Goal: Transaction & Acquisition: Book appointment/travel/reservation

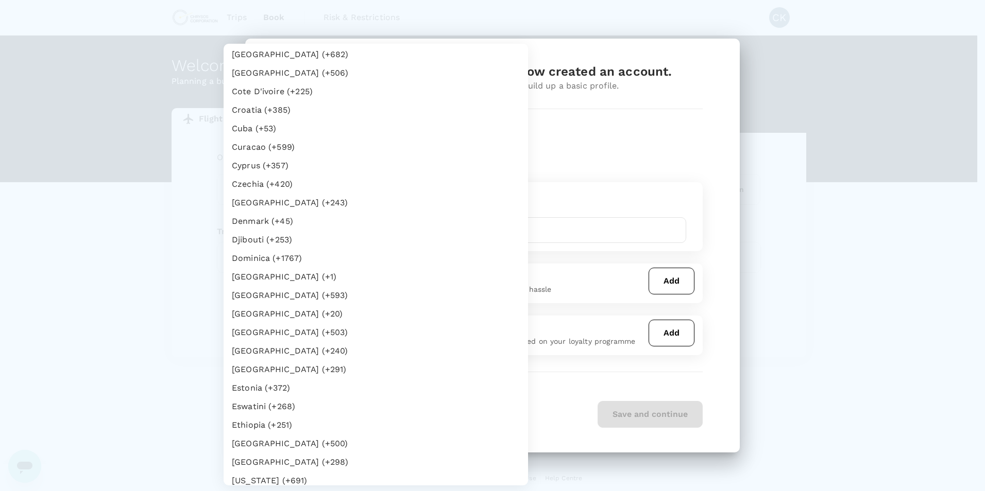
scroll to position [860, 0]
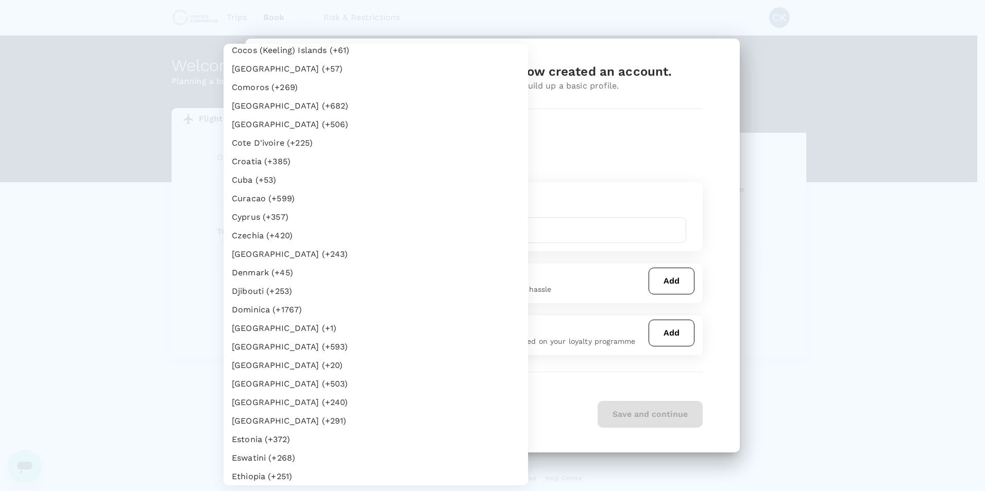
click at [303, 141] on li "Cote D'ivoire (+225)" at bounding box center [376, 143] width 304 height 19
type input "225"
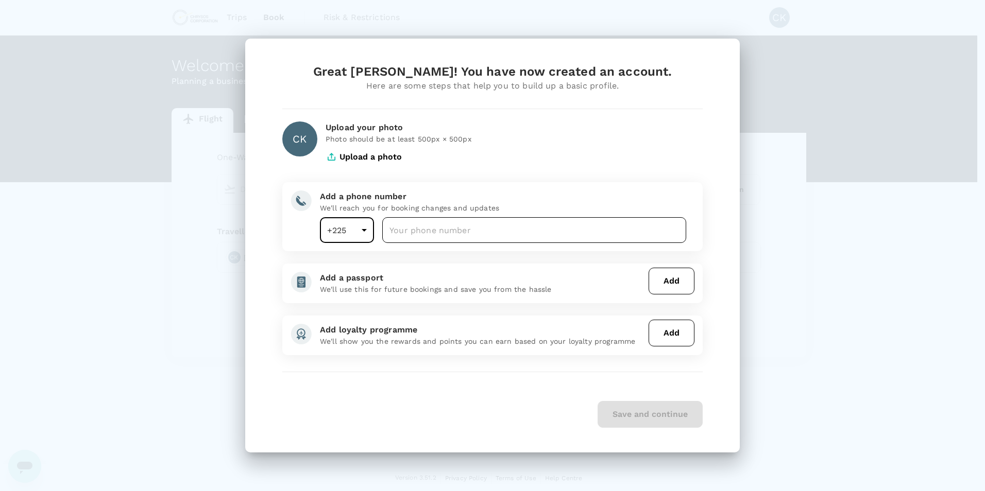
click at [445, 235] on input "number" at bounding box center [534, 230] width 304 height 26
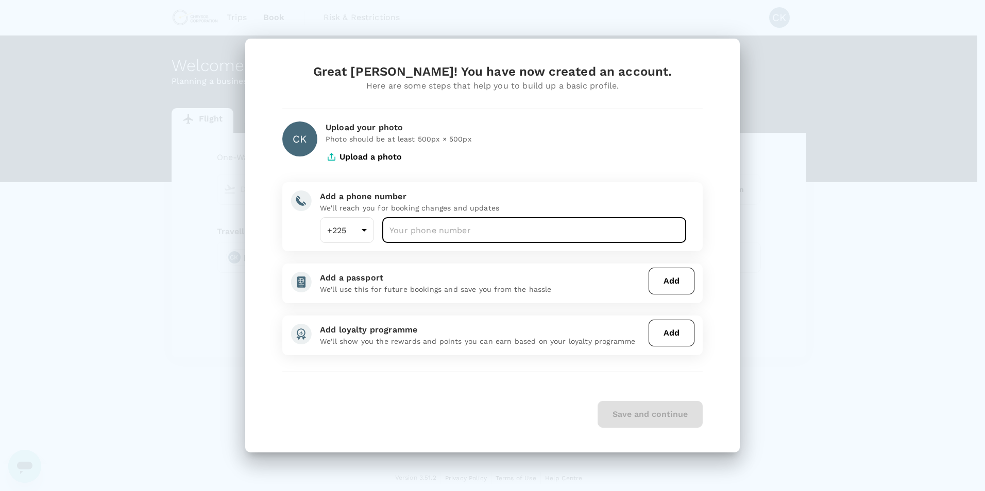
type input "0701590215"
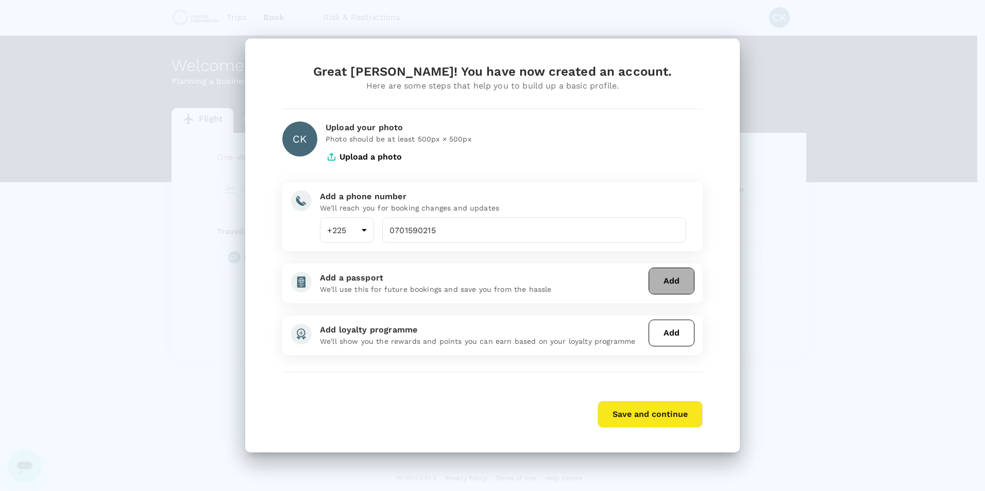
click at [675, 279] on button "Add" at bounding box center [671, 281] width 46 height 27
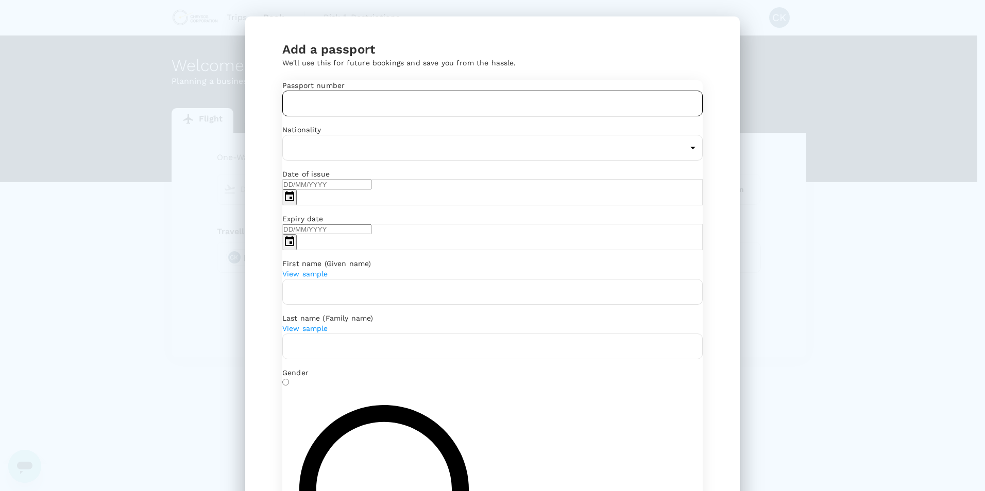
click at [356, 116] on input "text" at bounding box center [492, 104] width 420 height 26
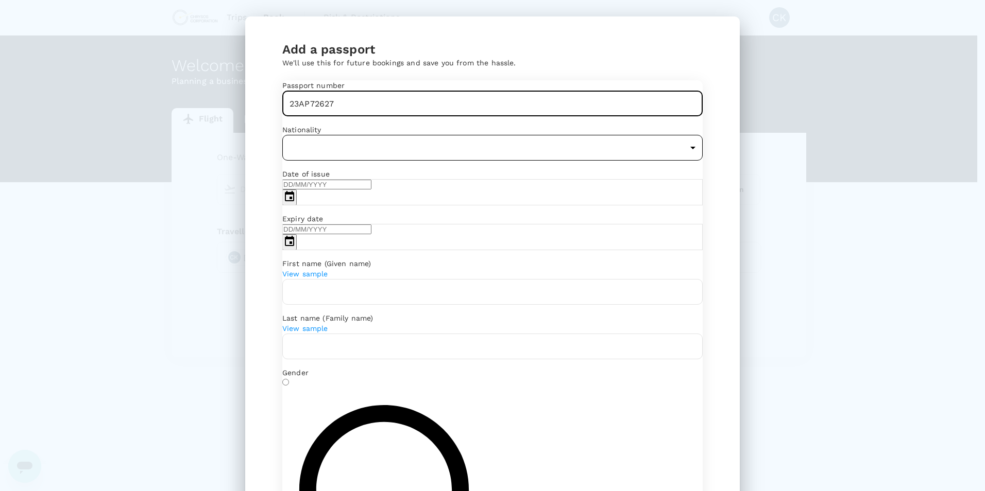
type input "23AP72627"
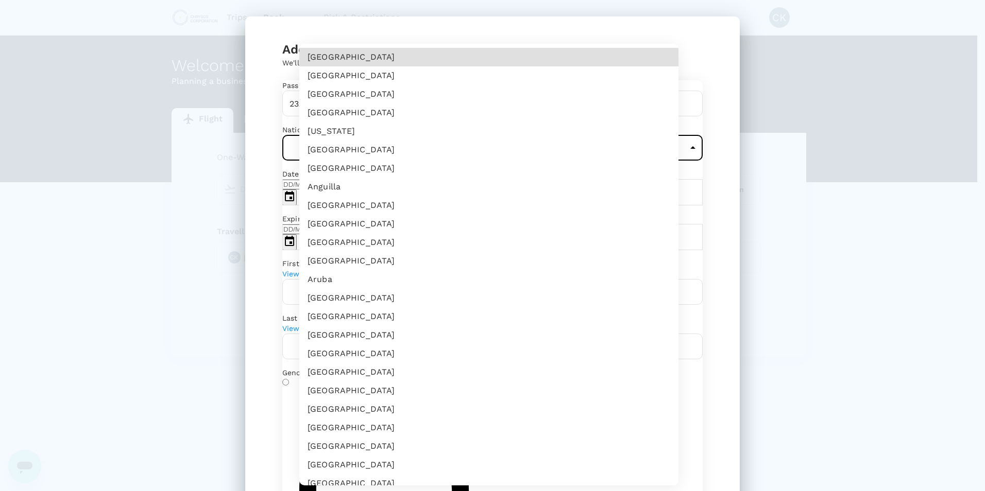
click at [391, 177] on body "Trips Book Risk & Restrictions CK Welcome , Cedric . Planning a business trip? …" at bounding box center [492, 246] width 985 height 492
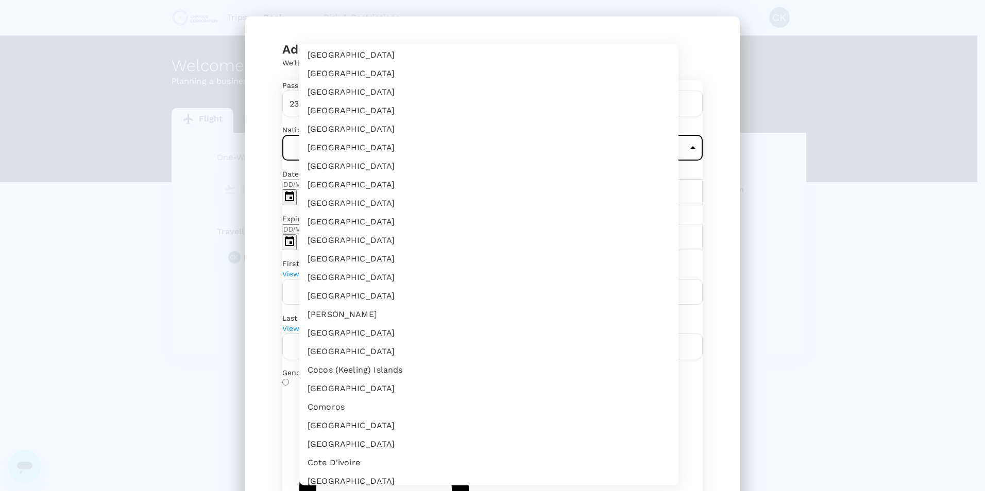
scroll to position [567, 0]
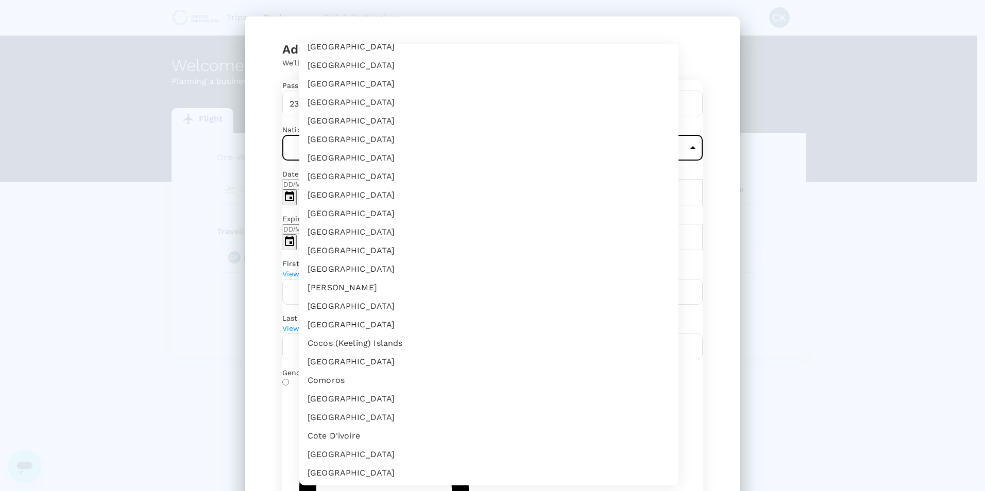
click at [339, 436] on li "Cote D'ivoire" at bounding box center [488, 436] width 379 height 19
type input "CI"
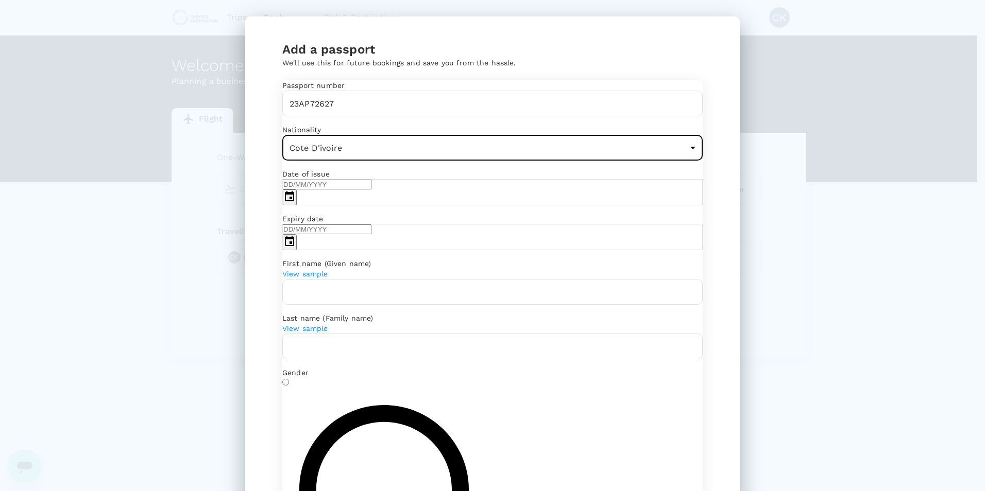
click at [296, 203] on icon "Choose date" at bounding box center [289, 197] width 12 height 12
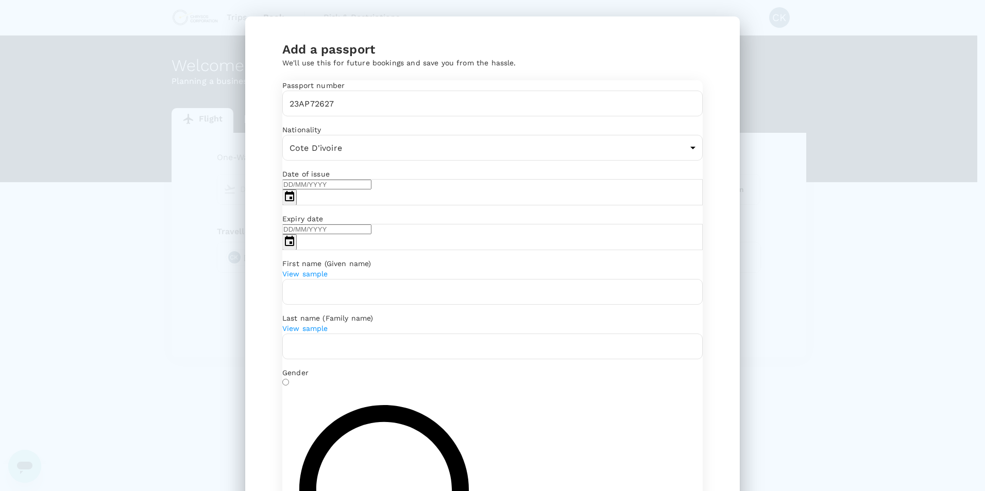
click at [300, 255] on icon "calendar view is open, switch to year view" at bounding box center [300, 255] width 0 height 0
click at [343, 247] on div "September 2024" at bounding box center [333, 242] width 68 height 10
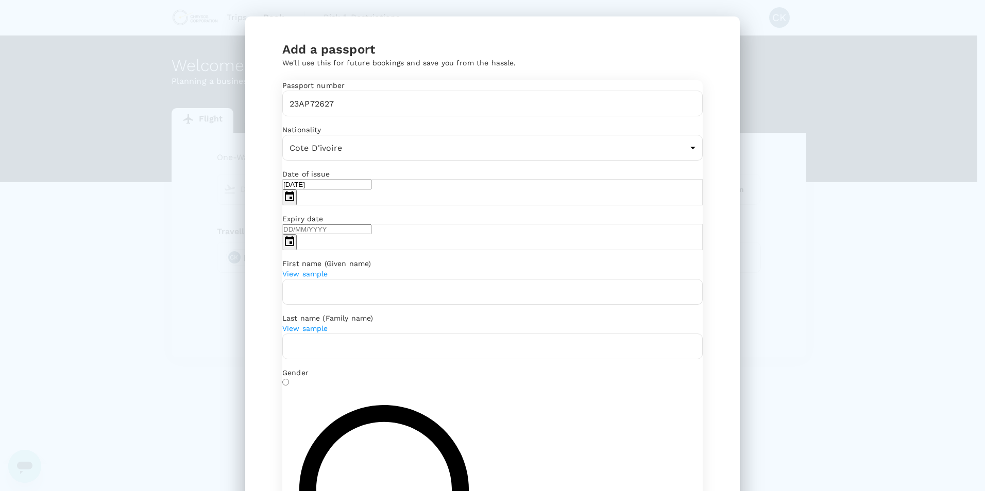
click at [300, 265] on icon "Previous month" at bounding box center [300, 265] width 0 height 0
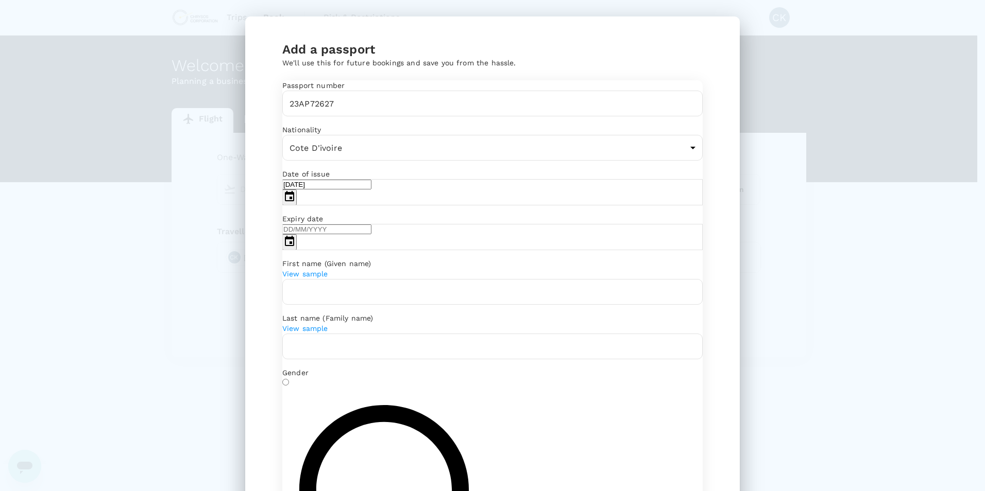
click at [300, 265] on icon "Previous month" at bounding box center [300, 265] width 0 height 0
click at [322, 309] on button "6" at bounding box center [320, 304] width 6 height 10
type input "06/03/2024"
click at [294, 246] on icon "Choose date" at bounding box center [289, 241] width 9 height 10
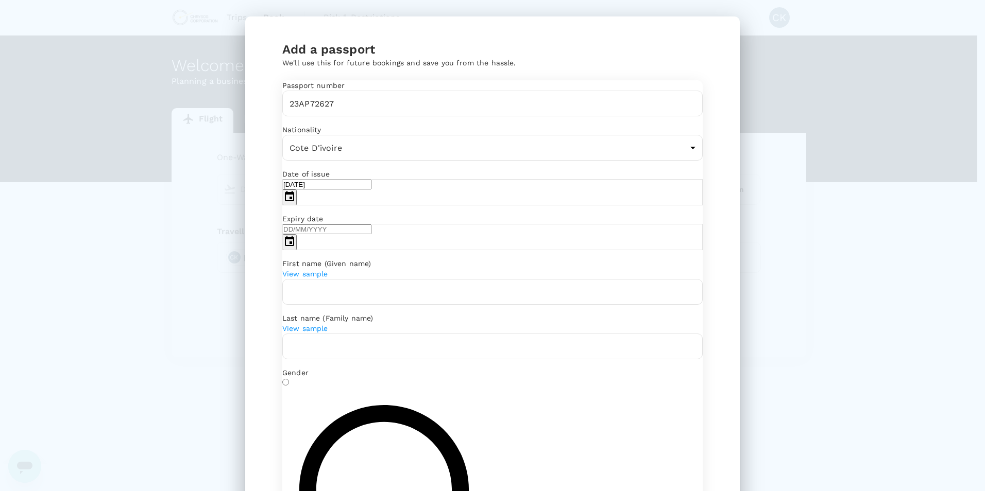
click at [300, 301] on icon "calendar view is open, switch to year view" at bounding box center [300, 301] width 0 height 0
click at [300, 312] on icon "Previous month" at bounding box center [300, 312] width 0 height 0
click at [300, 322] on icon "Previous month" at bounding box center [300, 322] width 0 height 0
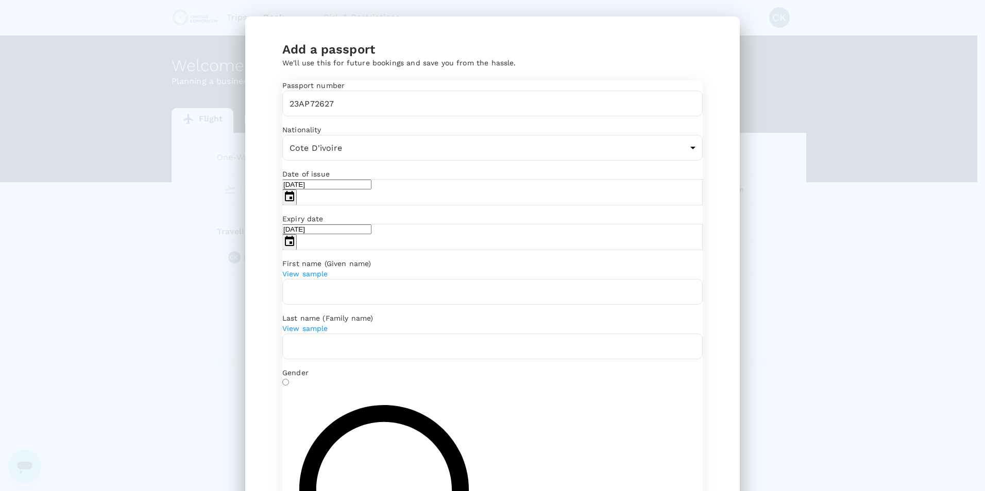
click at [300, 312] on icon "Previous month" at bounding box center [300, 312] width 0 height 0
click at [311, 355] on button "5" at bounding box center [308, 351] width 6 height 10
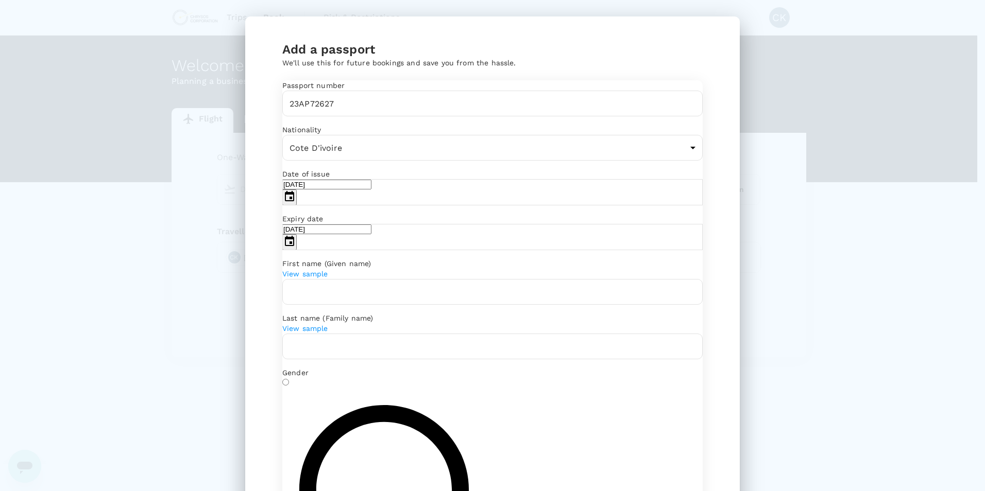
type input "05/03/2029"
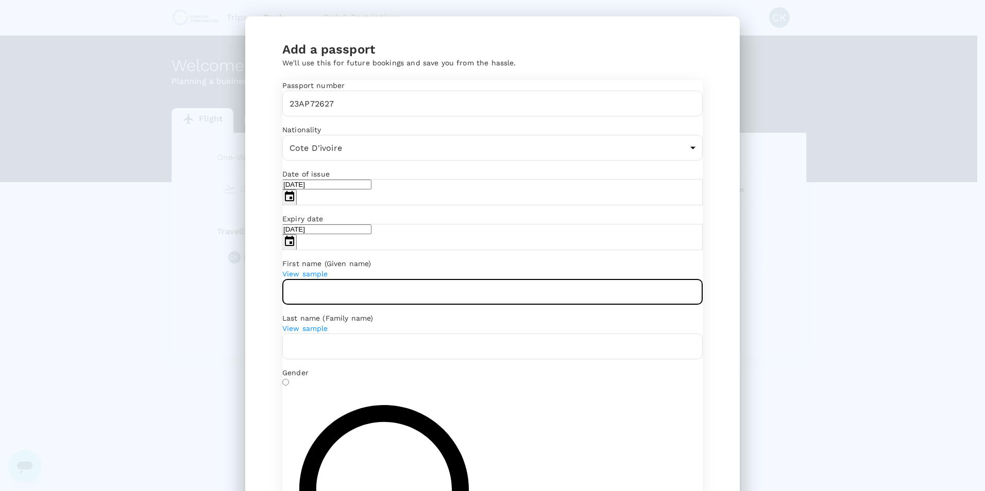
click at [356, 305] on input "text" at bounding box center [492, 292] width 420 height 26
type input "Aristide Cedric"
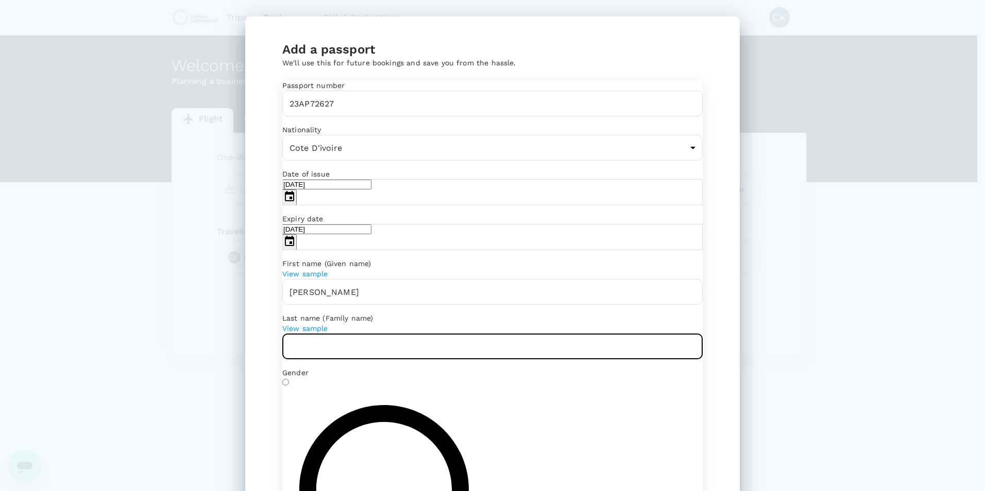
click at [366, 356] on input "text" at bounding box center [492, 347] width 420 height 26
type input "Kanon"
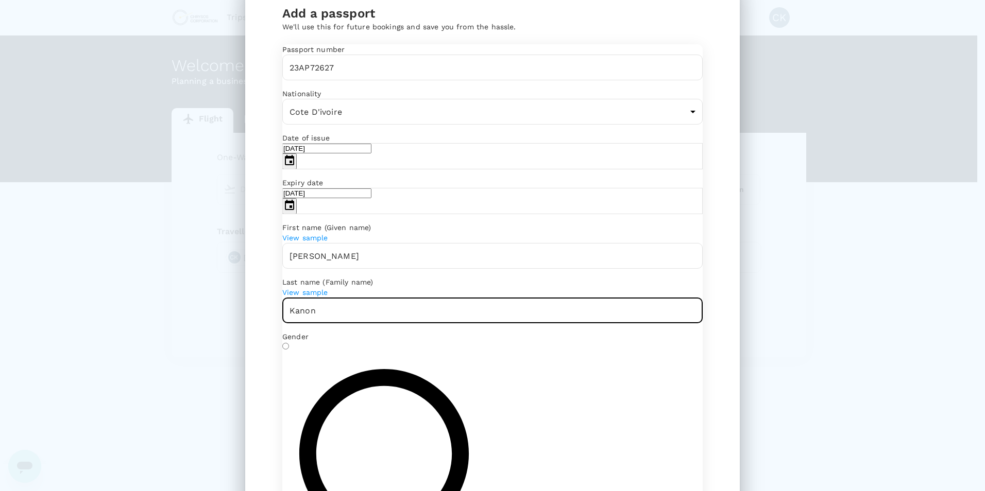
scroll to position [94, 0]
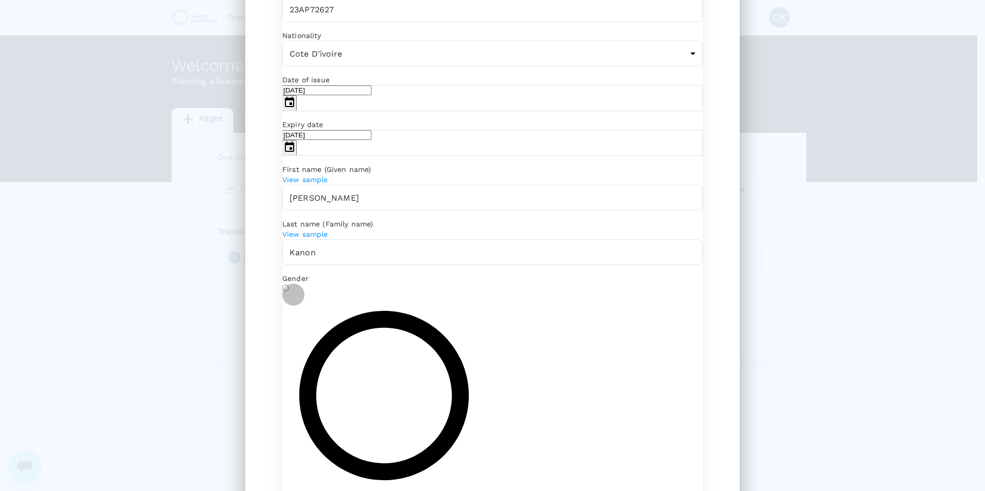
radio input "true"
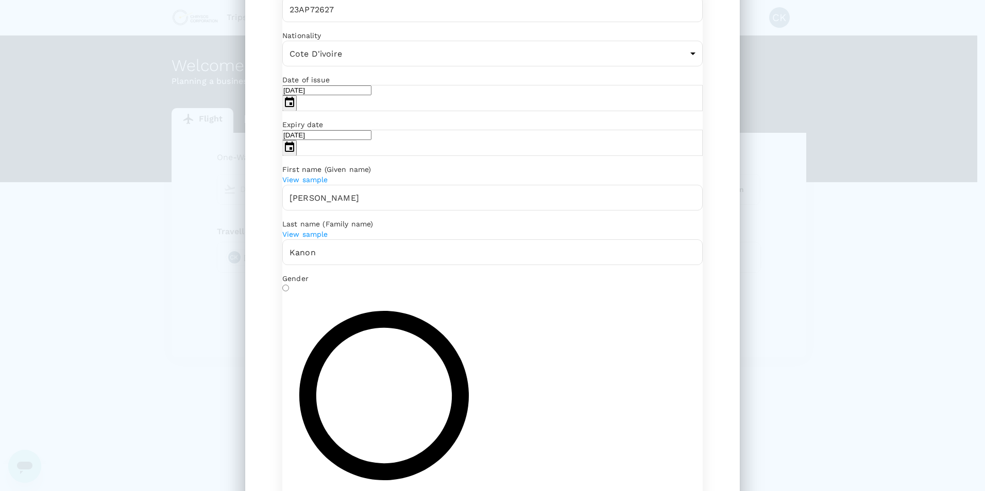
click at [314, 310] on button "Sep" at bounding box center [306, 312] width 14 height 10
click at [338, 328] on button "20" at bounding box center [333, 333] width 10 height 10
type input "20/09/1989"
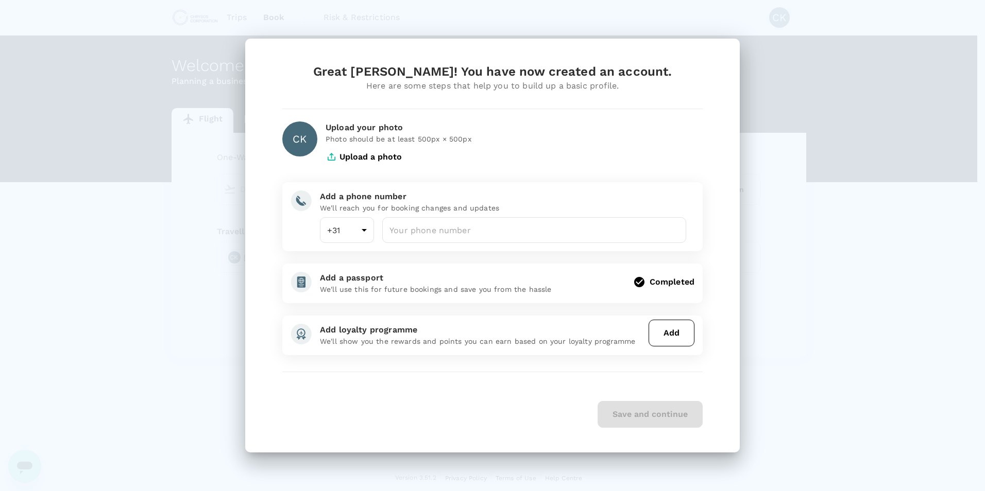
click at [668, 330] on button "Add" at bounding box center [671, 333] width 46 height 27
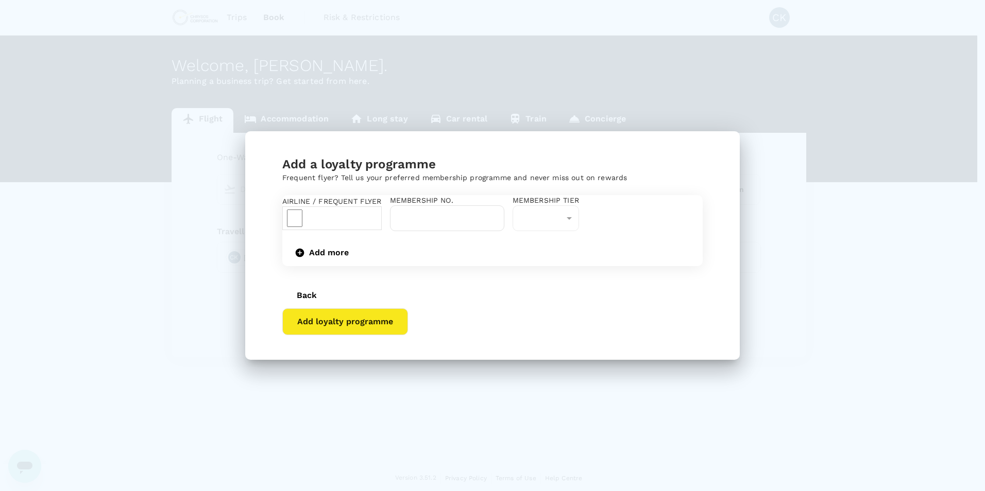
click at [408, 335] on button "Add loyalty programme" at bounding box center [345, 322] width 126 height 27
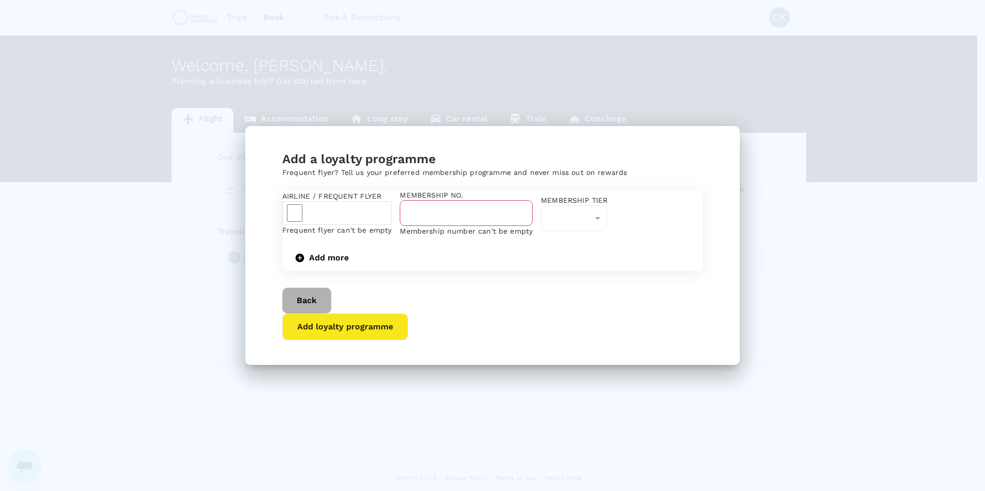
click at [299, 314] on button "Back" at bounding box center [306, 301] width 49 height 26
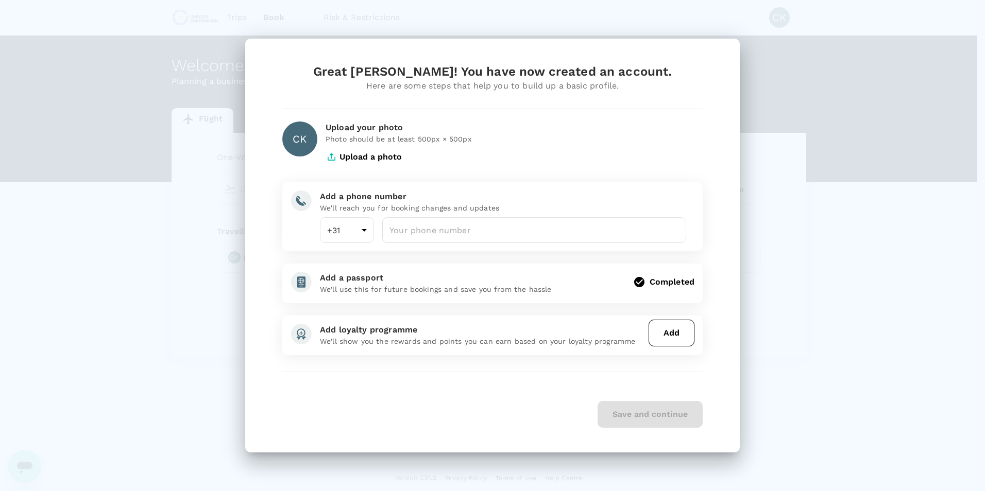
click at [801, 256] on div "Great Cedric! You have now created an account. Here are some steps that help yo…" at bounding box center [492, 245] width 985 height 491
click at [312, 138] on div "CK" at bounding box center [299, 139] width 35 height 35
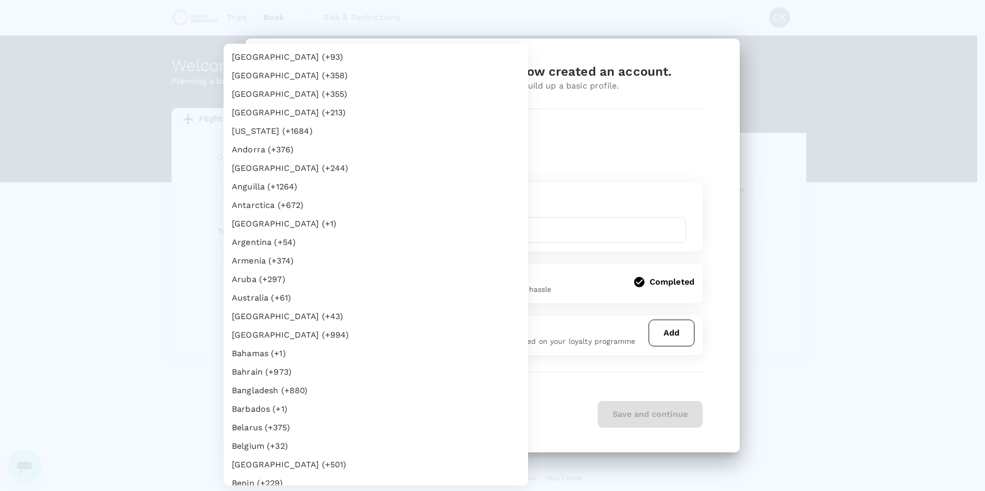
click at [362, 233] on body "Trips Book Risk & Restrictions CK Welcome , Cedric . Planning a business trip? …" at bounding box center [492, 246] width 985 height 492
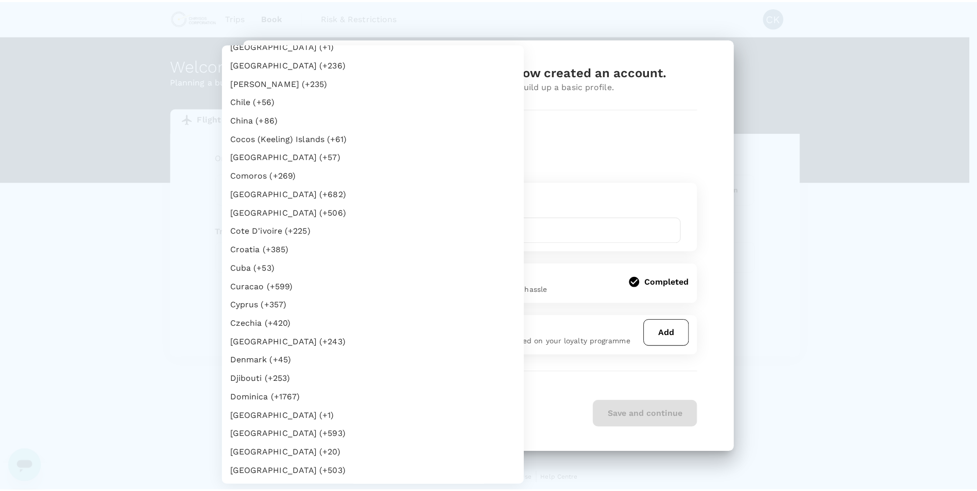
scroll to position [757, 0]
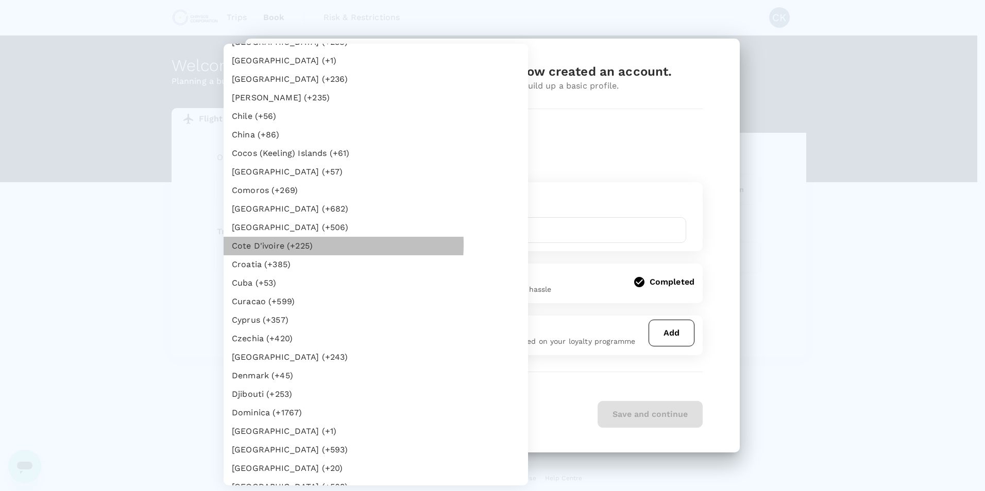
click at [289, 245] on li "Cote D'ivoire (+225)" at bounding box center [376, 246] width 304 height 19
type input "225"
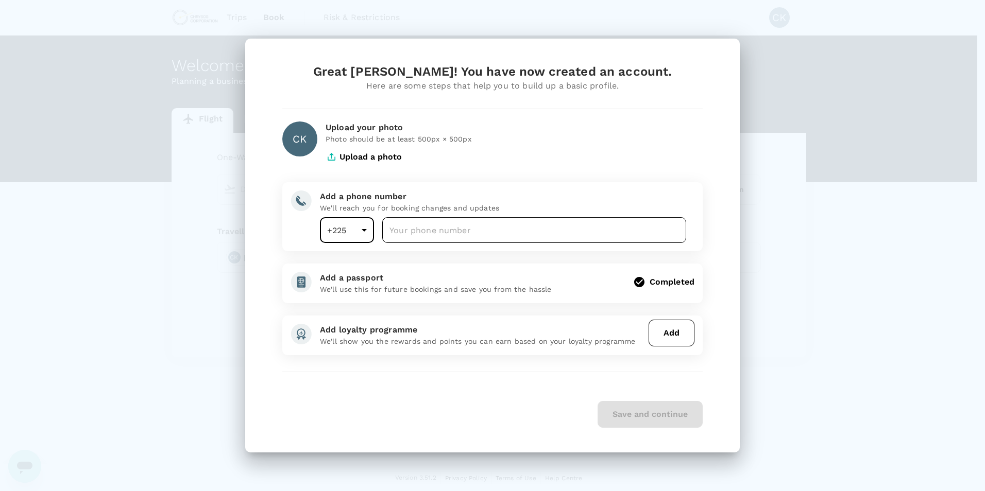
click at [440, 229] on input "number" at bounding box center [534, 230] width 304 height 26
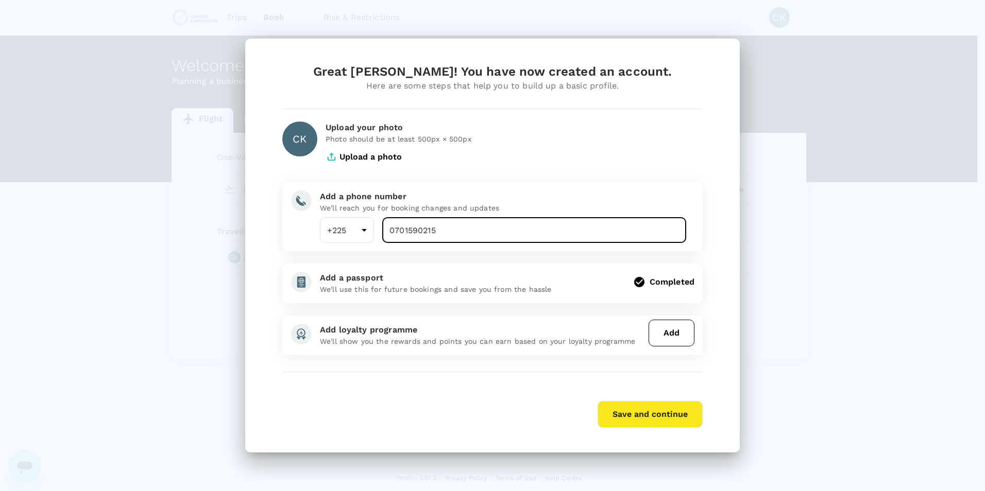
click at [530, 158] on div "Upload your photo Photo should be at least 500px × 500px Upload a photo" at bounding box center [509, 141] width 385 height 57
click at [636, 402] on button "Save and continue" at bounding box center [649, 414] width 105 height 27
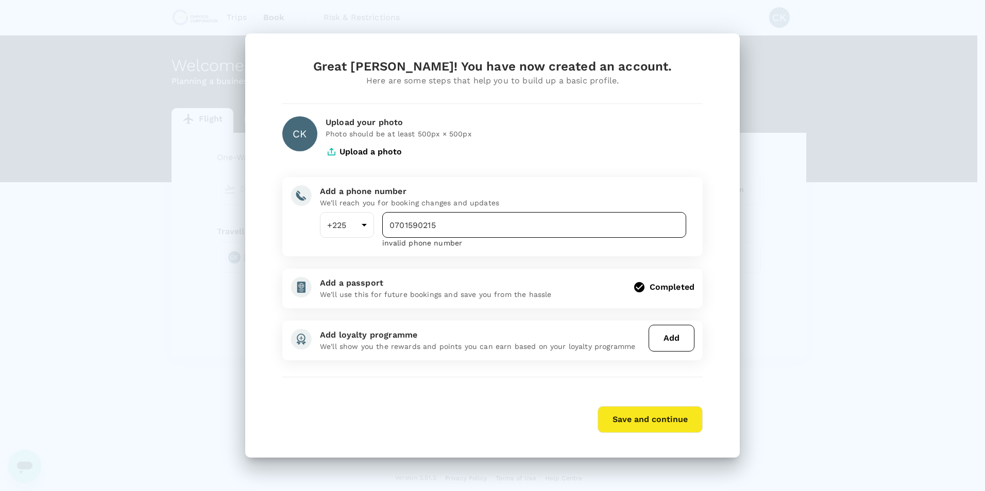
click at [398, 224] on input "0701590215" at bounding box center [534, 225] width 304 height 26
type input "01590215"
click at [668, 416] on button "Save and continue" at bounding box center [649, 419] width 105 height 27
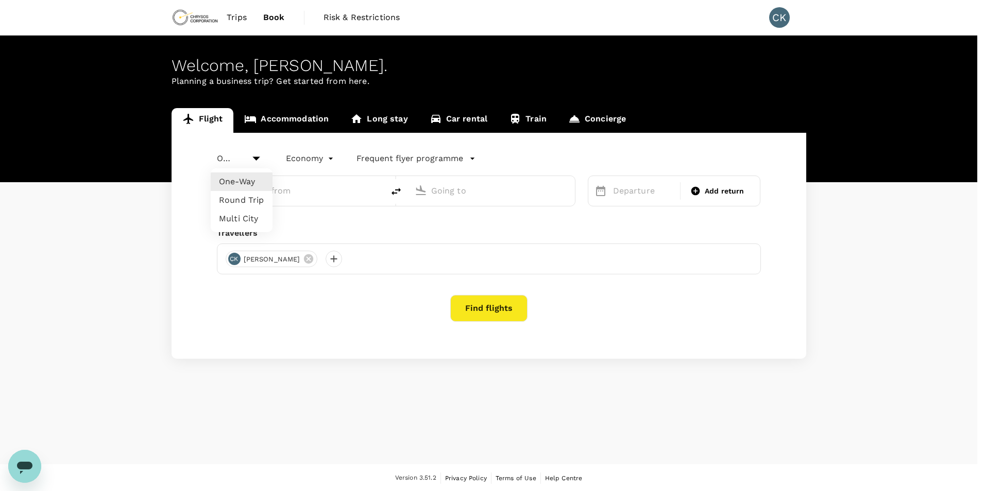
click at [260, 158] on body "Trips Book Risk & Restrictions CK Welcome , Cedric . Planning a business trip? …" at bounding box center [492, 246] width 985 height 492
click at [250, 202] on li "Round Trip" at bounding box center [242, 200] width 62 height 19
type input "roundtrip"
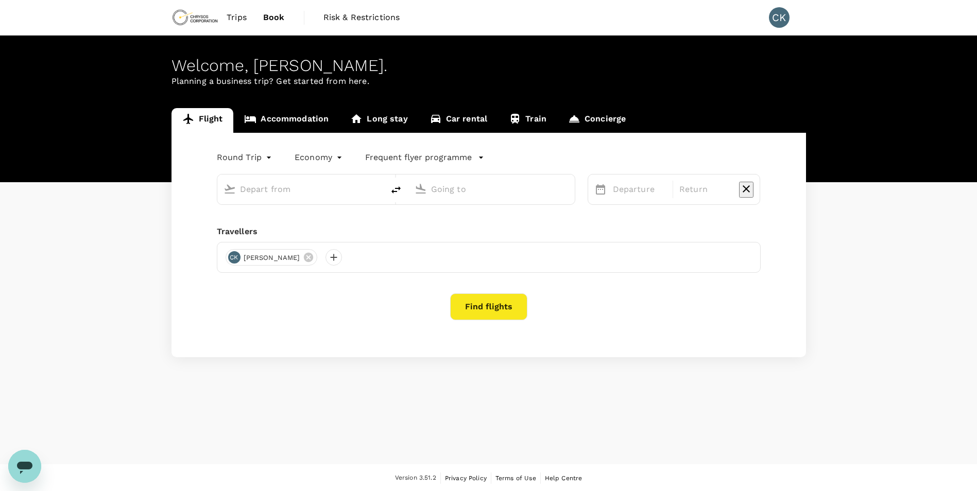
click at [273, 194] on input "text" at bounding box center [301, 189] width 122 height 16
click at [283, 252] on p "Félix-Houphouët-Boigny Int'l" at bounding box center [309, 257] width 237 height 10
type input "[PERSON_NAME] Int'l (ABJ)"
click at [435, 252] on p "Kotoka Intl" at bounding box center [500, 257] width 237 height 10
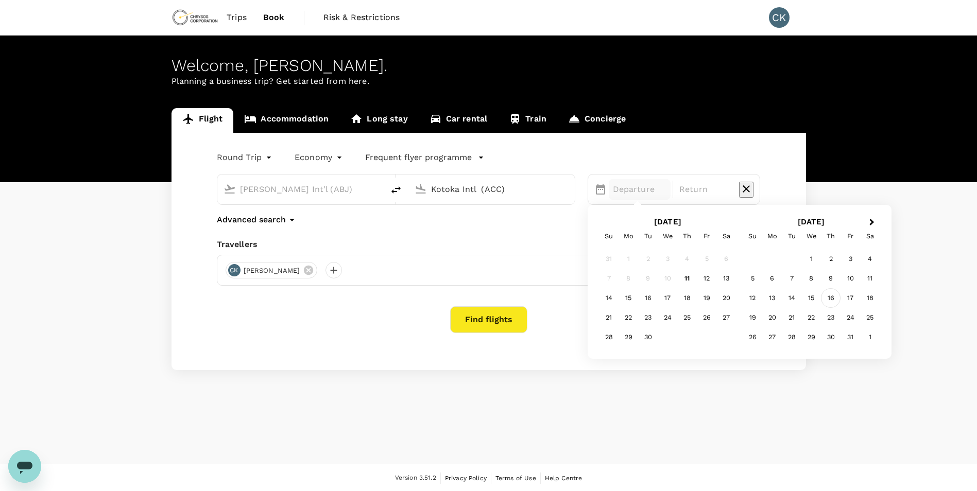
type input "Kotoka Intl (ACC)"
click at [827, 296] on div "16" at bounding box center [831, 298] width 20 height 20
click at [671, 316] on div "22" at bounding box center [668, 318] width 20 height 20
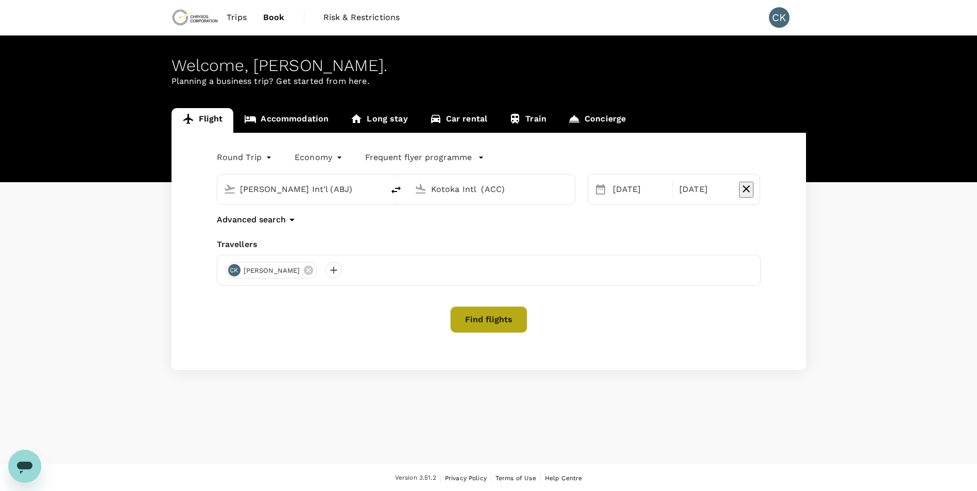
click at [493, 322] on button "Find flights" at bounding box center [488, 319] width 77 height 27
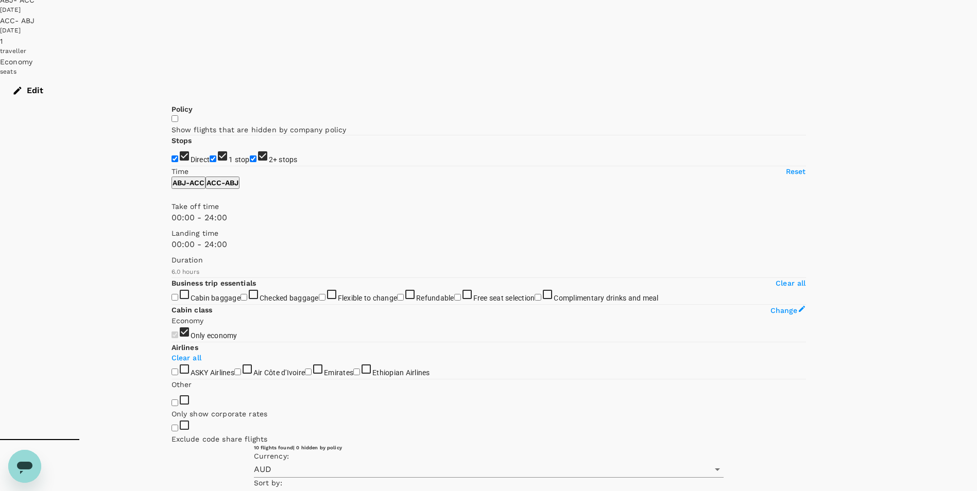
scroll to position [109, 0]
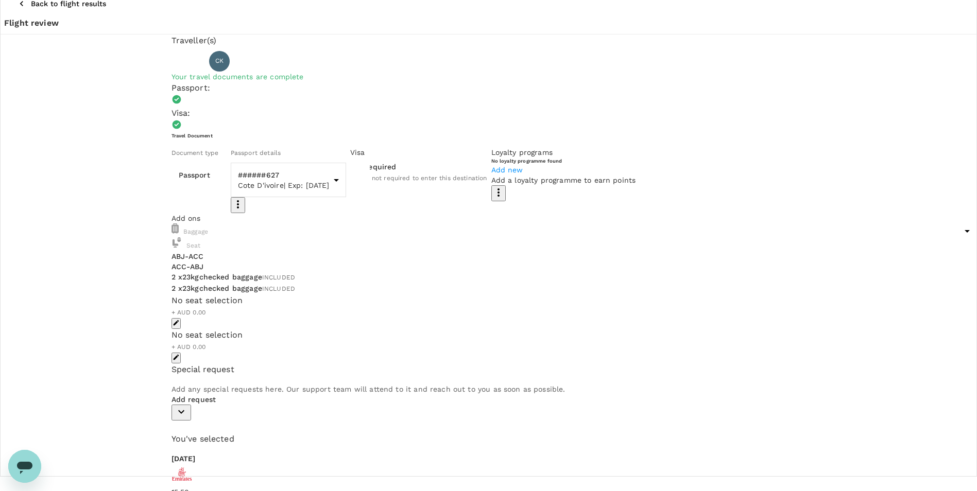
scroll to position [28, 0]
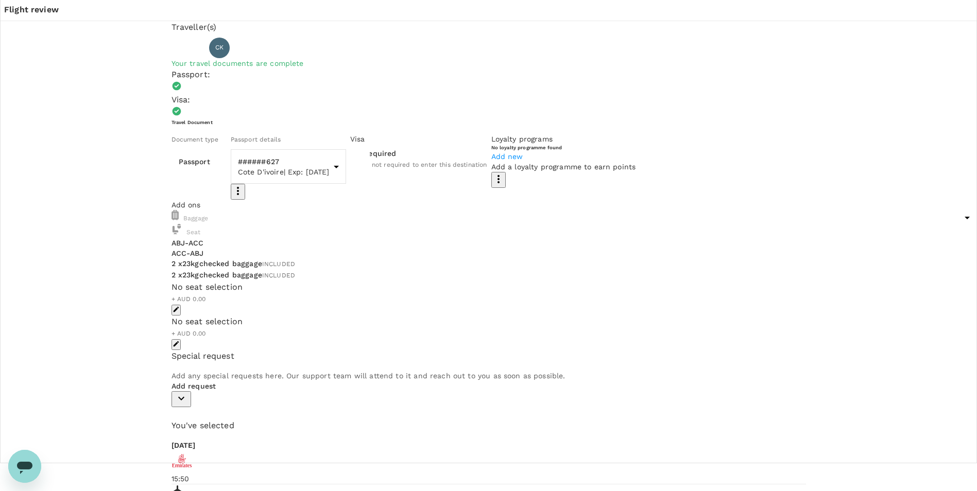
click at [187, 405] on icon "button" at bounding box center [181, 398] width 12 height 12
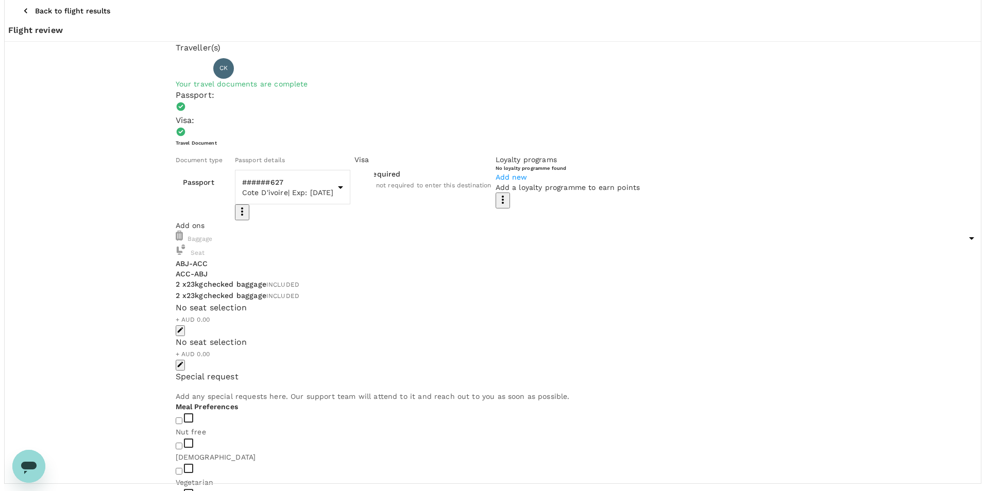
scroll to position [0, 0]
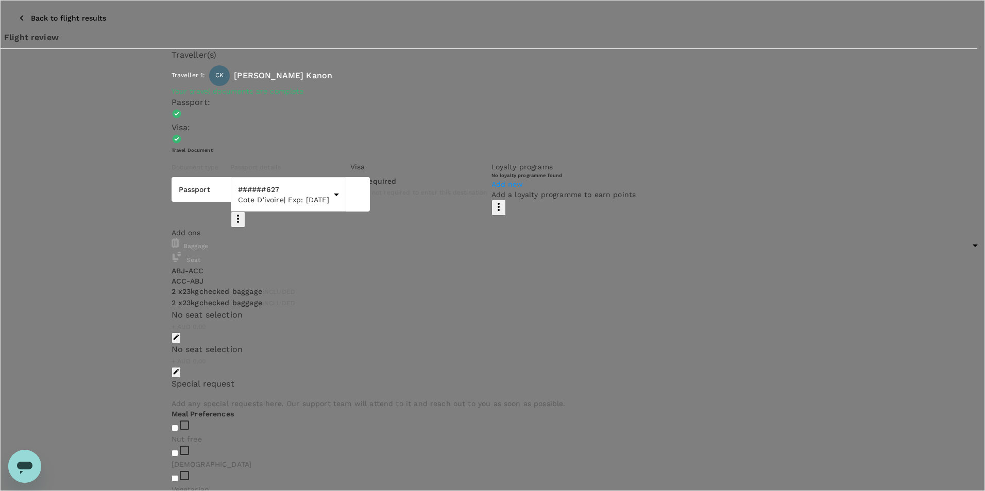
type input "9c4289b1-14a3-4119-8736-521306e5ca8f"
paste textarea "Visit 3PL / warehouse providers"
type textarea "1st Visit to Ghana - Visit 3PL / warehouse providers"
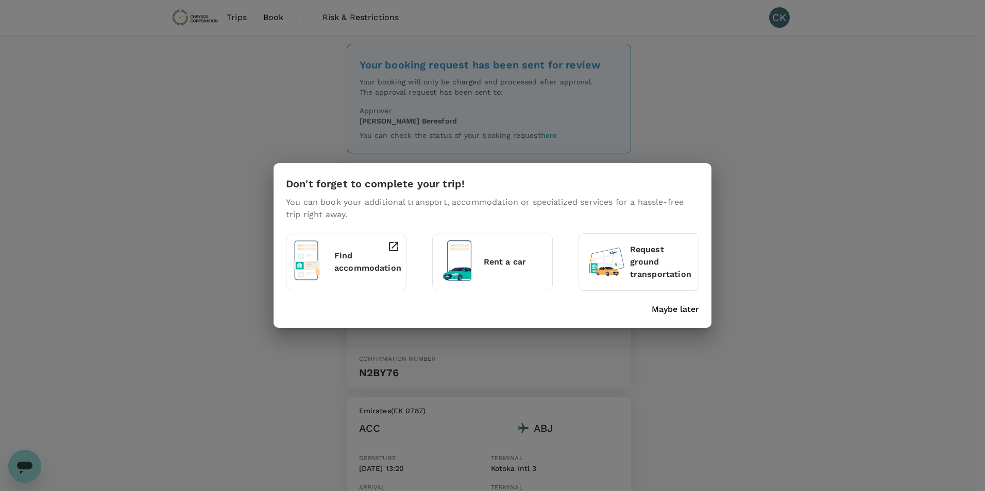
click at [357, 269] on p "Find accommodation" at bounding box center [367, 262] width 67 height 25
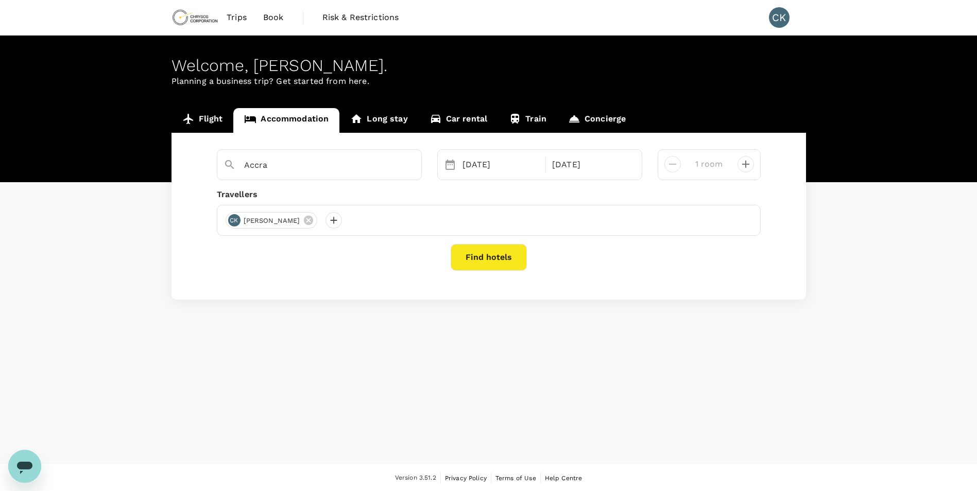
click at [483, 263] on button "Find hotels" at bounding box center [489, 257] width 76 height 27
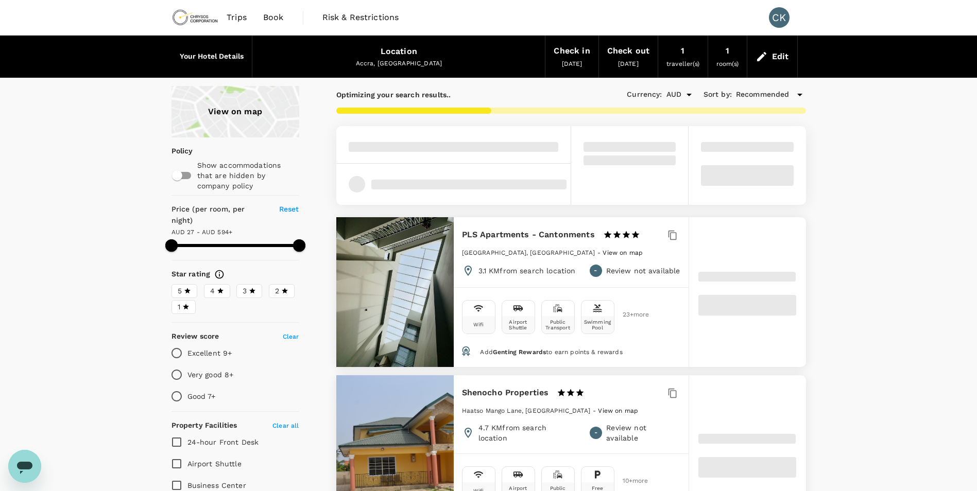
type input "594.39"
type input "AUD"
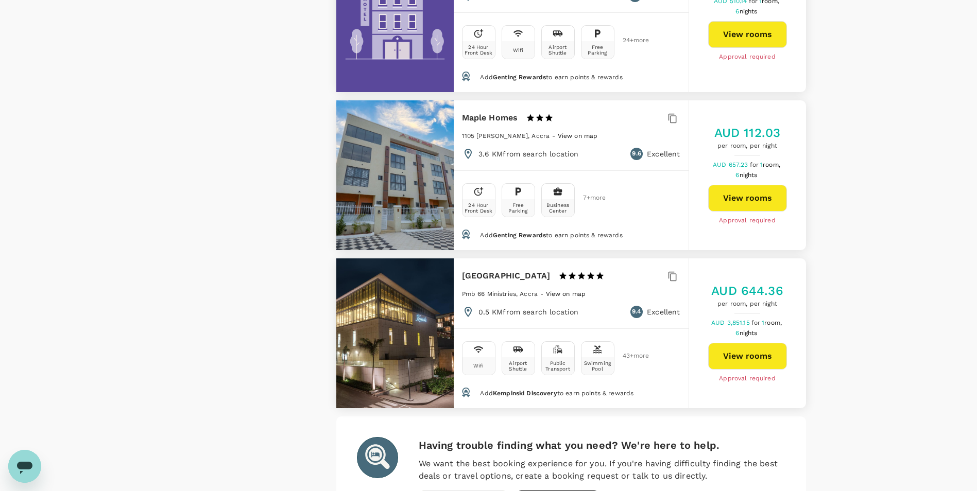
scroll to position [2845, 0]
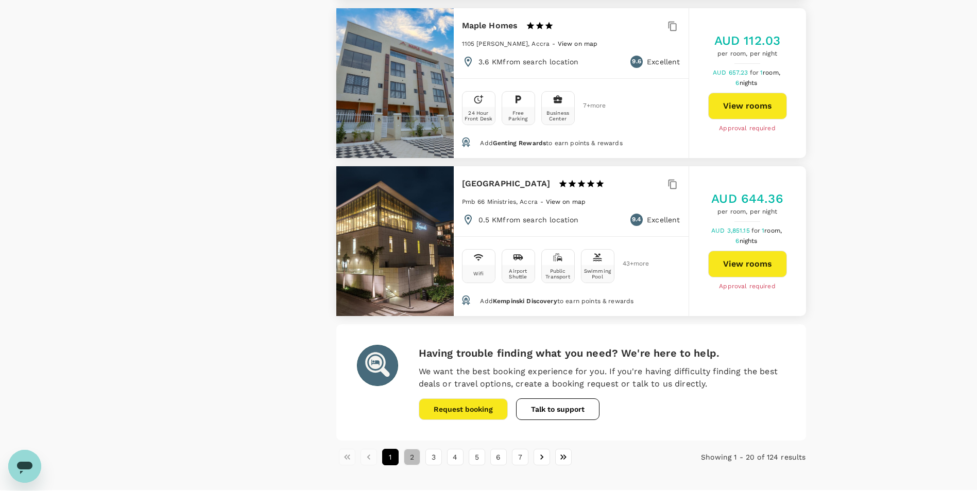
click at [412, 449] on button "2" at bounding box center [412, 457] width 16 height 16
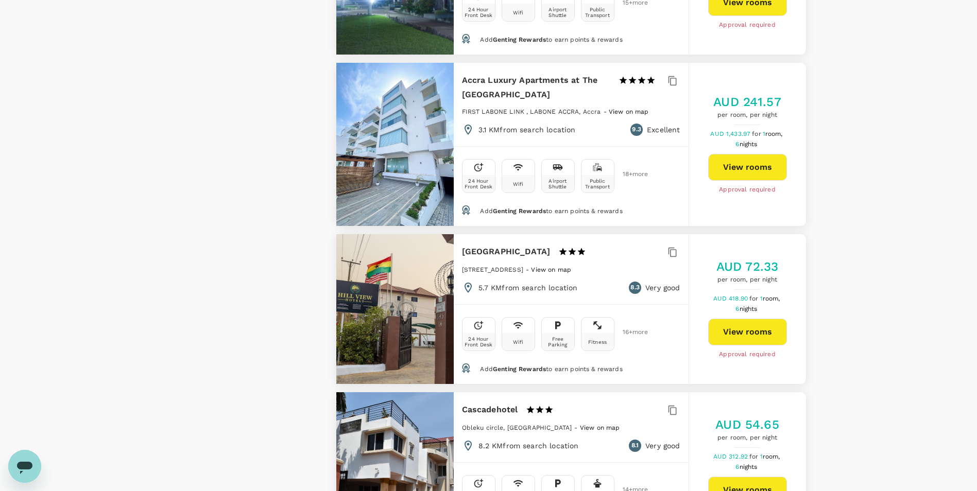
scroll to position [927, 0]
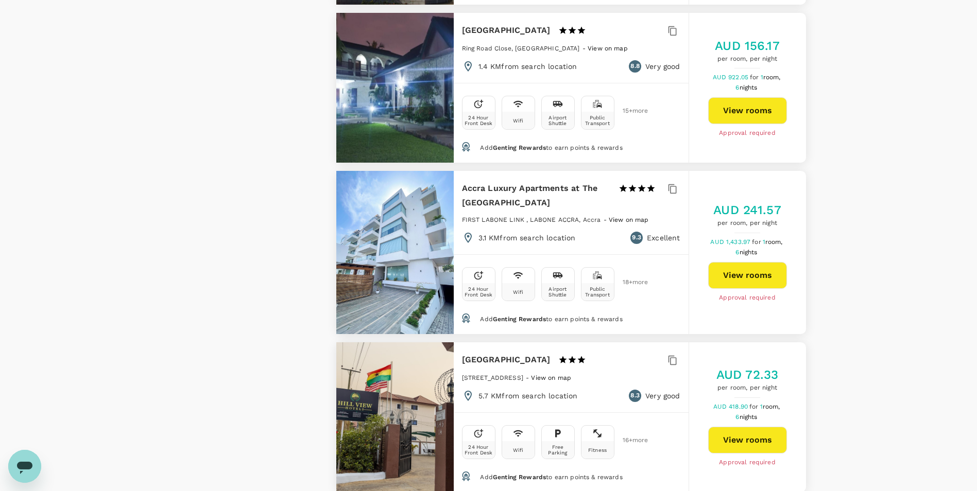
click at [519, 181] on h6 "Accra Luxury Apartments at The Lul Water" at bounding box center [536, 195] width 148 height 29
click at [658, 263] on div "24 Hour Front Desk Wifi Airport Shuttle Public Transport 18 + more" at bounding box center [571, 282] width 218 height 38
click at [733, 262] on button "View rooms" at bounding box center [747, 275] width 79 height 27
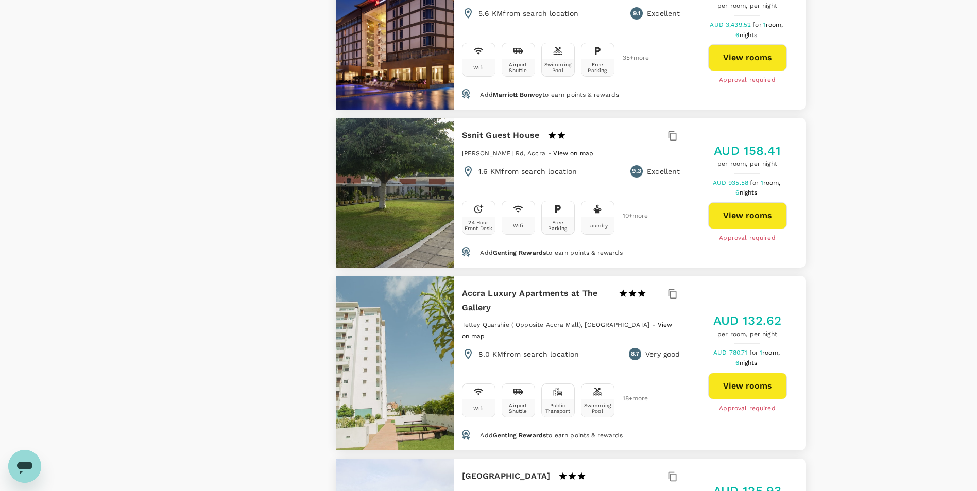
scroll to position [2369, 0]
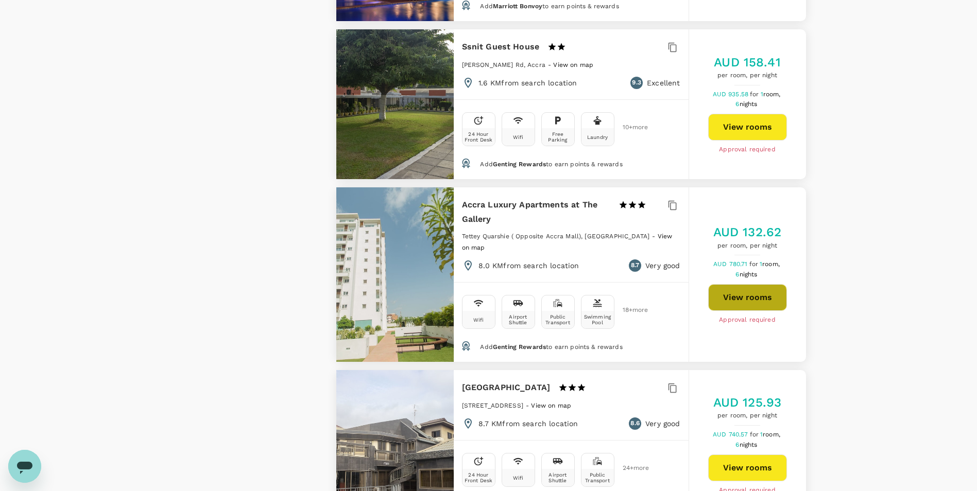
click at [728, 284] on button "View rooms" at bounding box center [747, 297] width 79 height 27
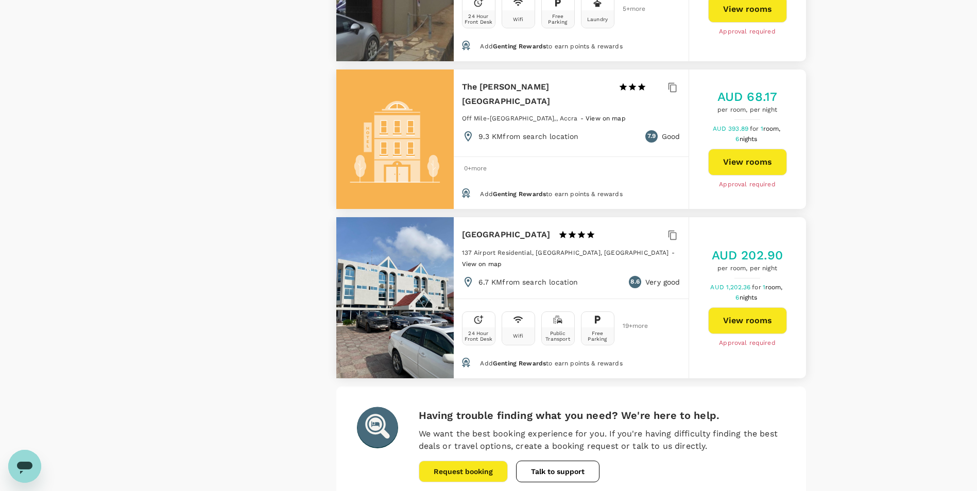
scroll to position [2987, 0]
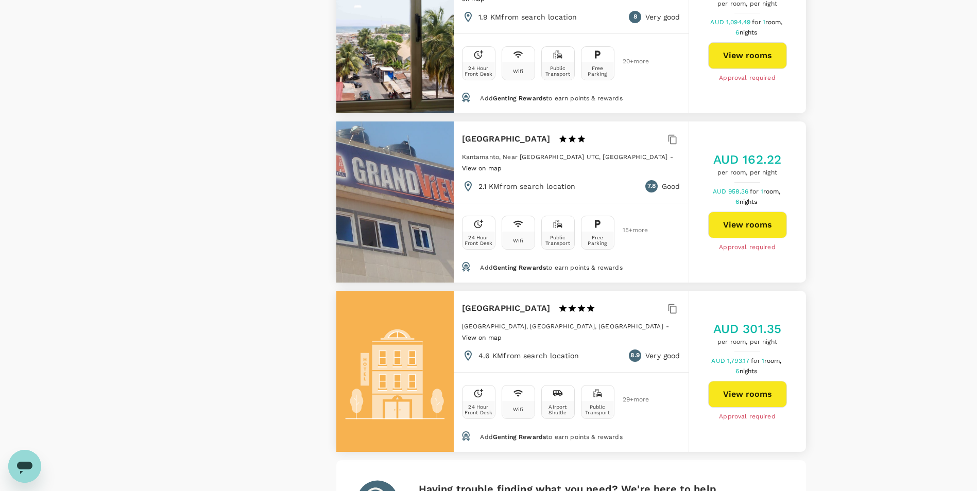
scroll to position [2983, 0]
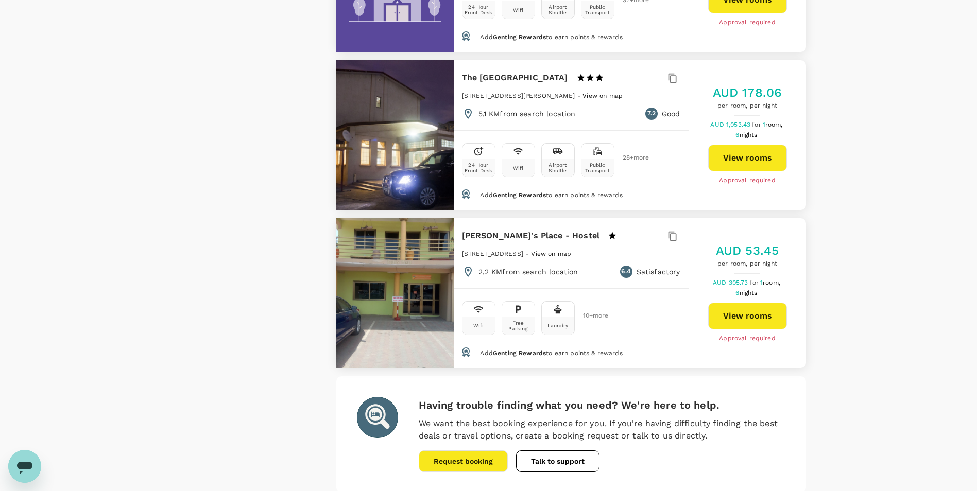
scroll to position [2991, 0]
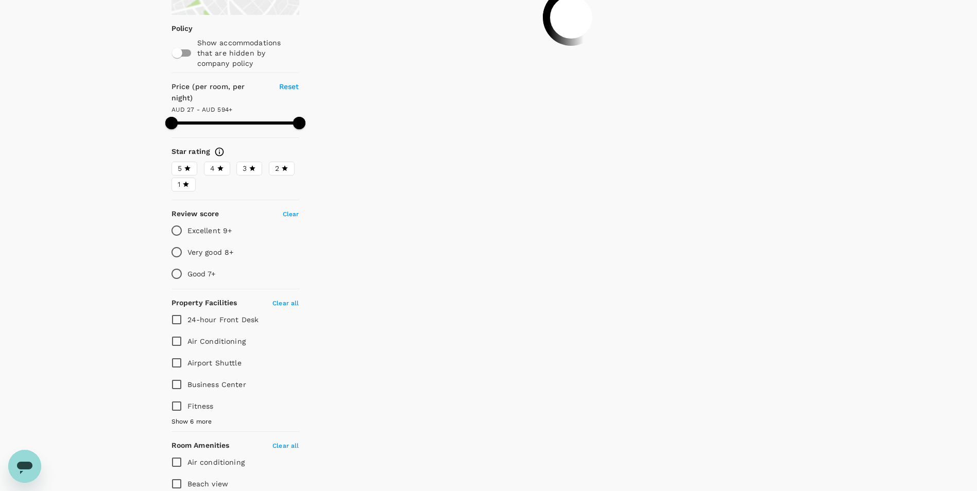
scroll to position [0, 0]
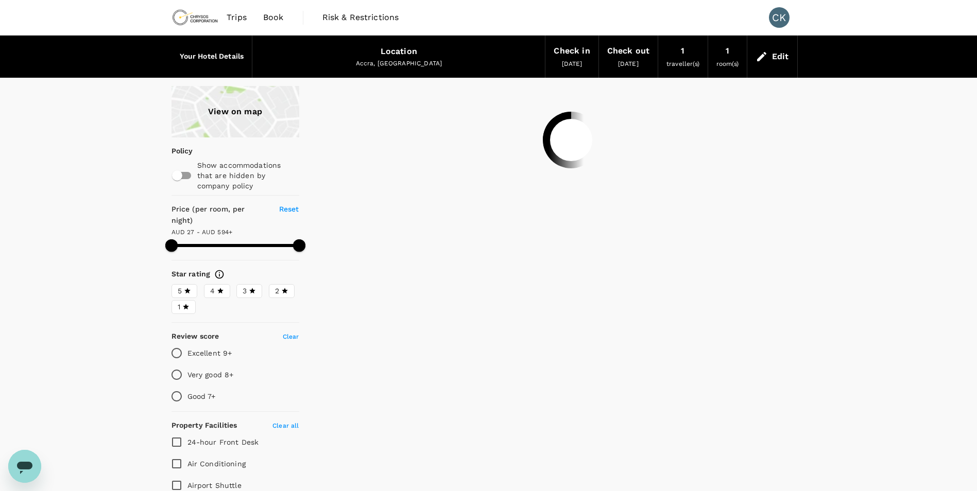
type input "594.39"
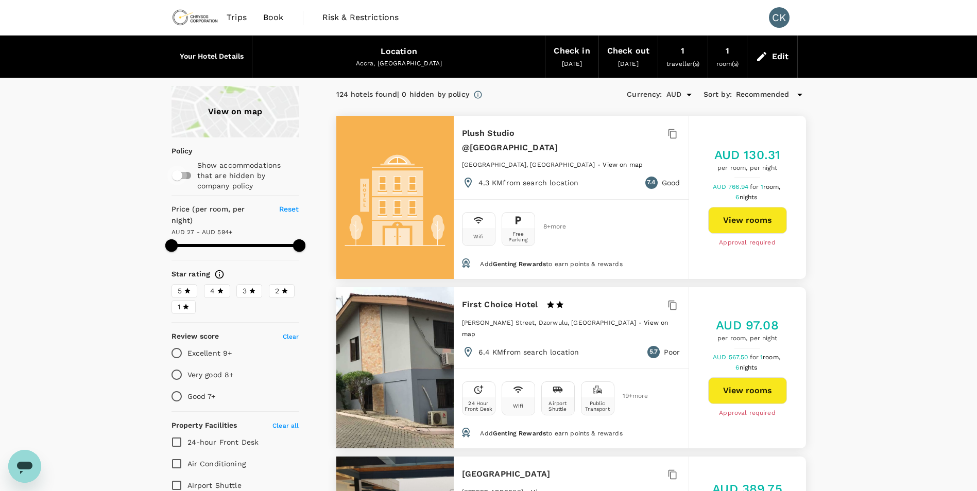
click at [179, 178] on input "checkbox" at bounding box center [177, 176] width 59 height 20
checkbox input "true"
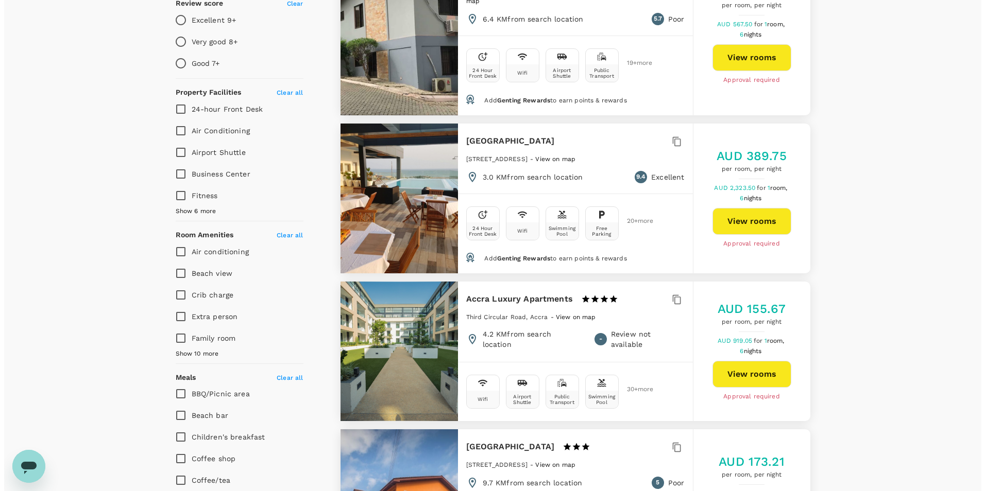
scroll to position [412, 0]
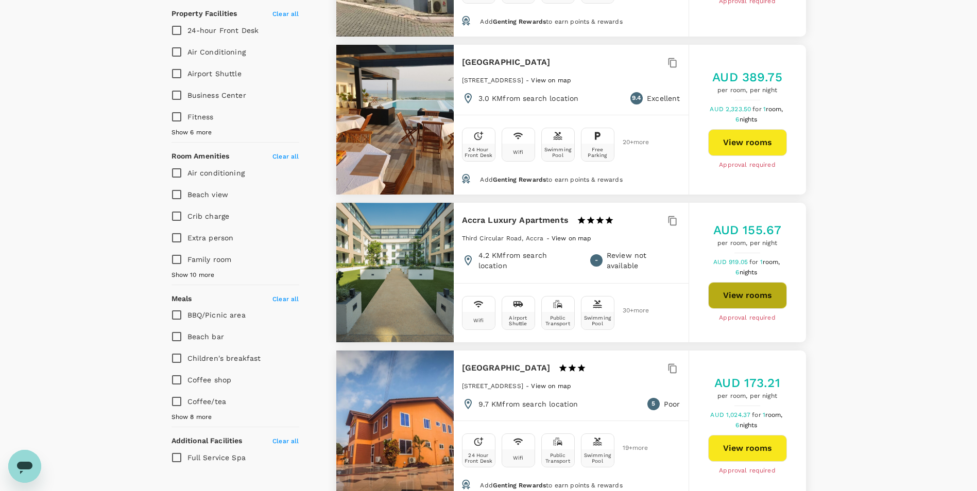
click at [752, 282] on button "View rooms" at bounding box center [747, 295] width 79 height 27
type input "594.39"
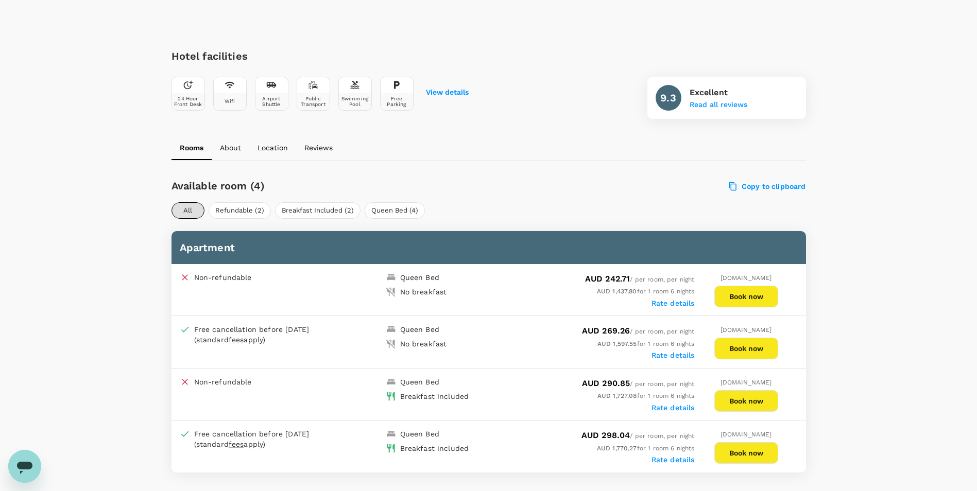
scroll to position [63, 0]
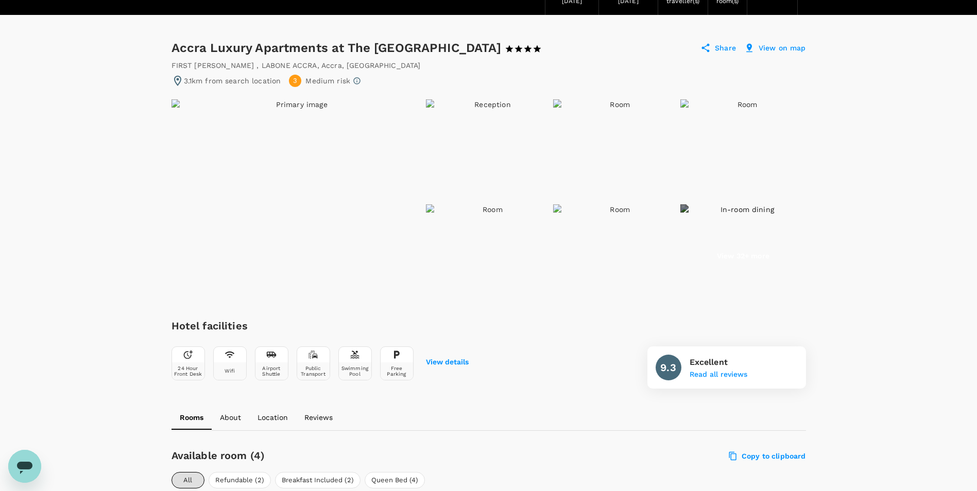
click at [265, 419] on p "Location" at bounding box center [273, 418] width 30 height 10
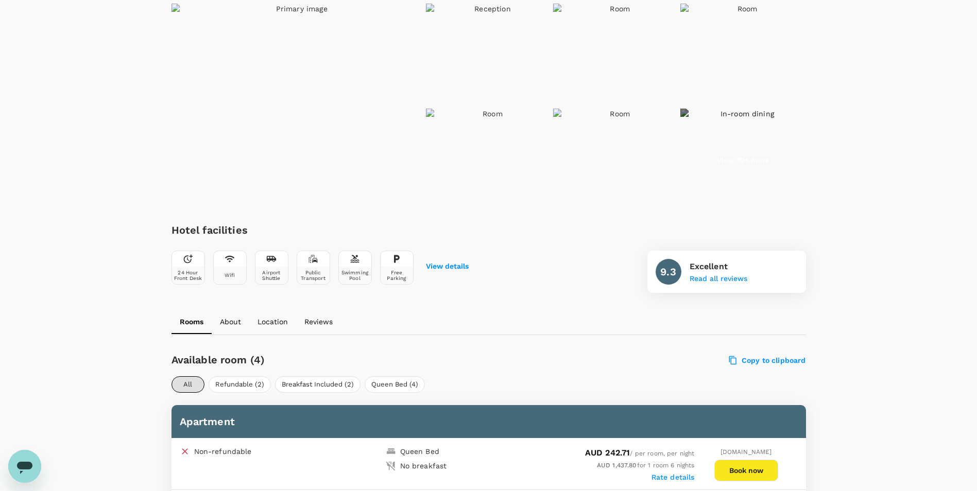
scroll to position [0, 0]
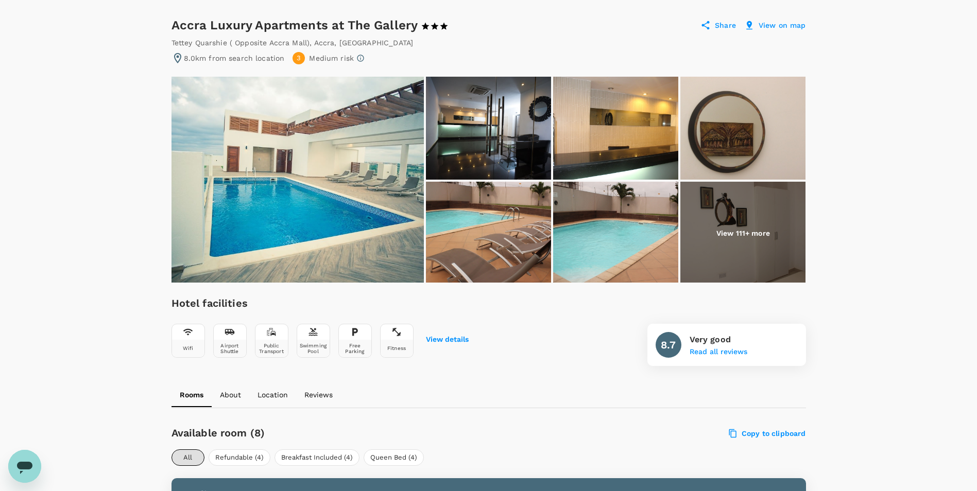
scroll to position [155, 0]
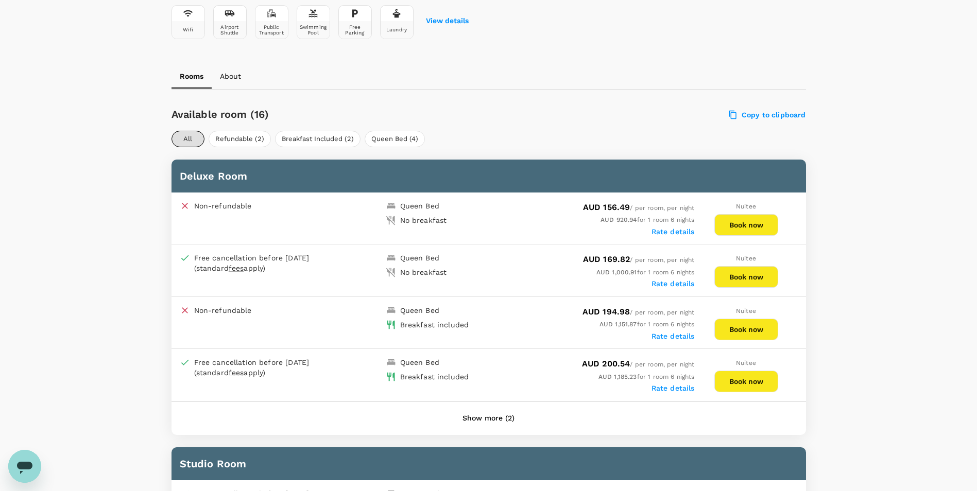
scroll to position [412, 0]
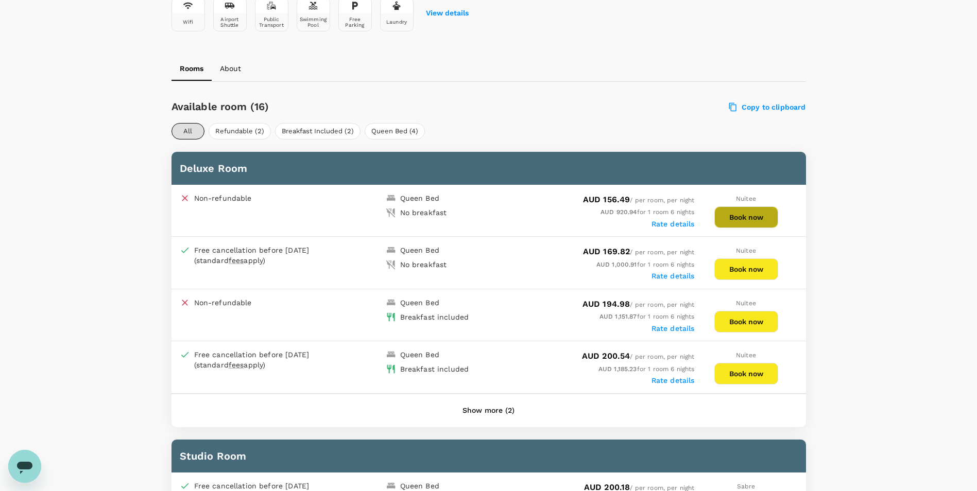
click at [749, 219] on button "Book now" at bounding box center [746, 218] width 64 height 22
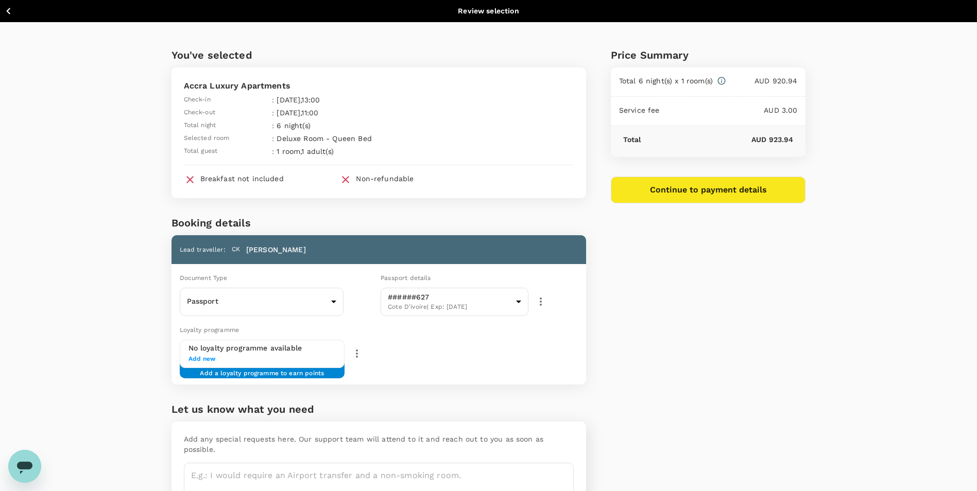
click at [9, 10] on icon "button" at bounding box center [8, 11] width 13 height 13
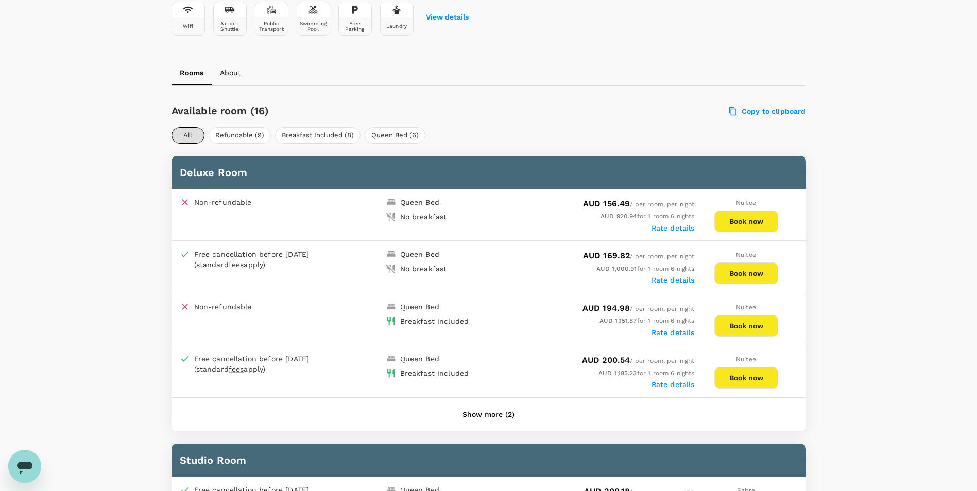
scroll to position [408, 0]
click at [747, 382] on button "Book now" at bounding box center [746, 378] width 64 height 22
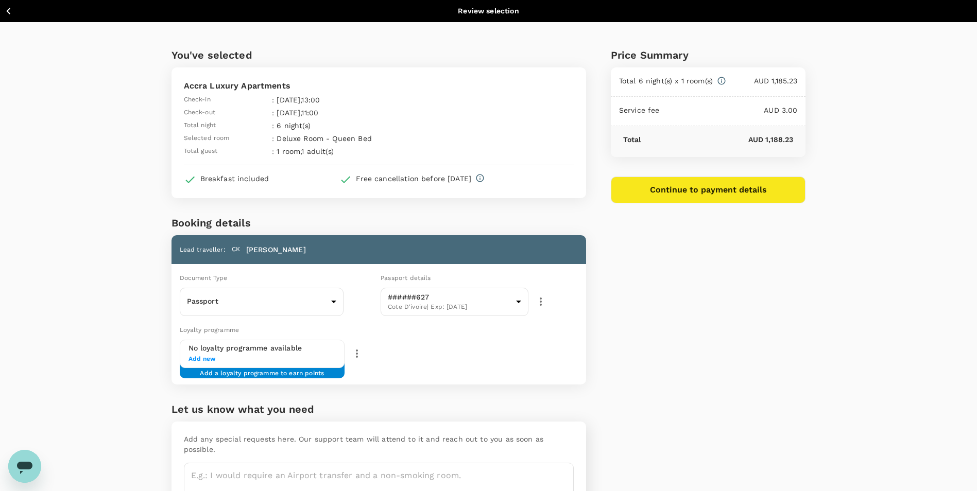
click at [8, 16] on icon "button" at bounding box center [8, 11] width 13 height 13
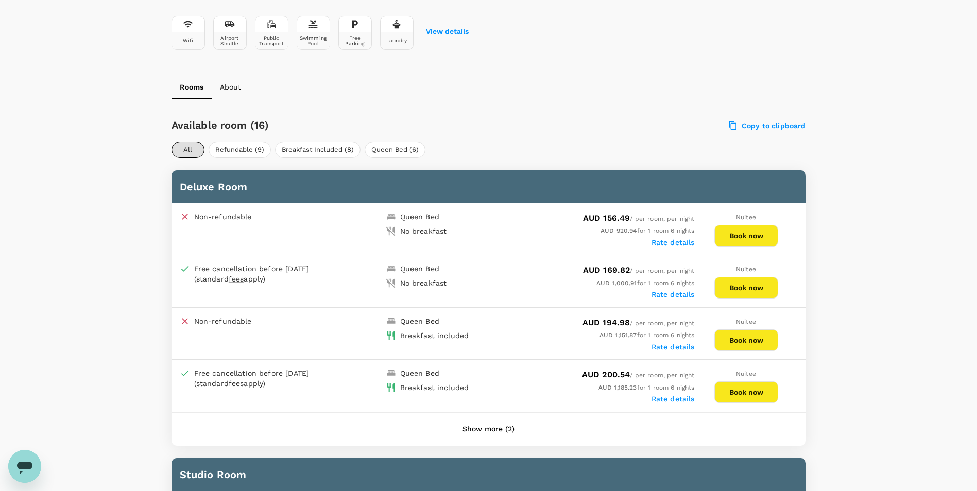
scroll to position [408, 0]
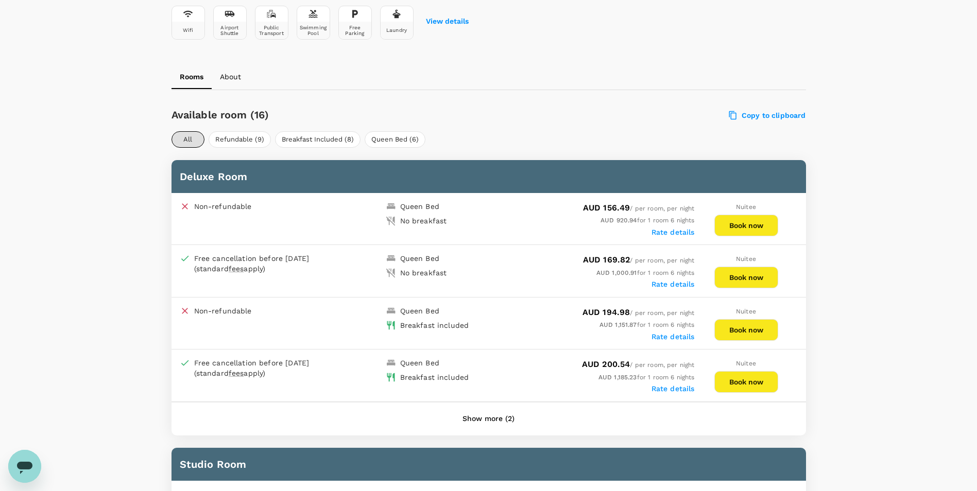
click at [500, 416] on button "Show more (2)" at bounding box center [488, 419] width 81 height 25
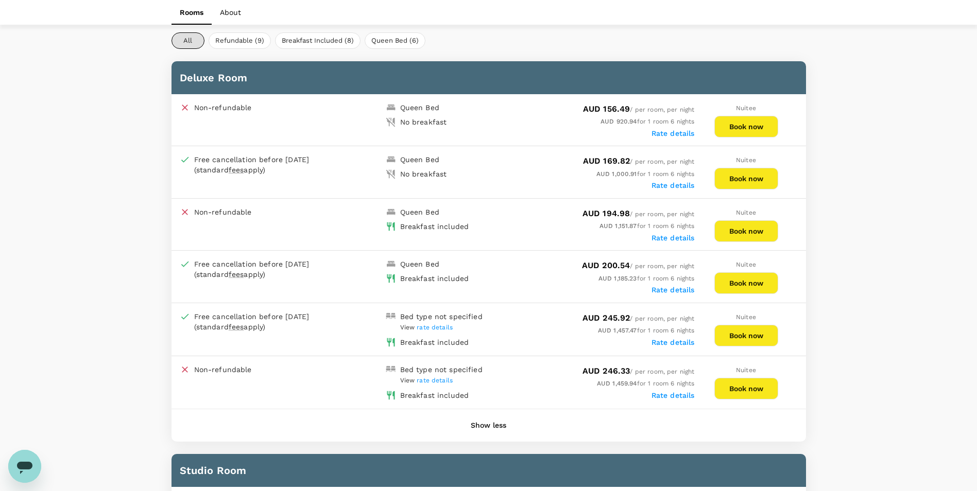
scroll to position [507, 0]
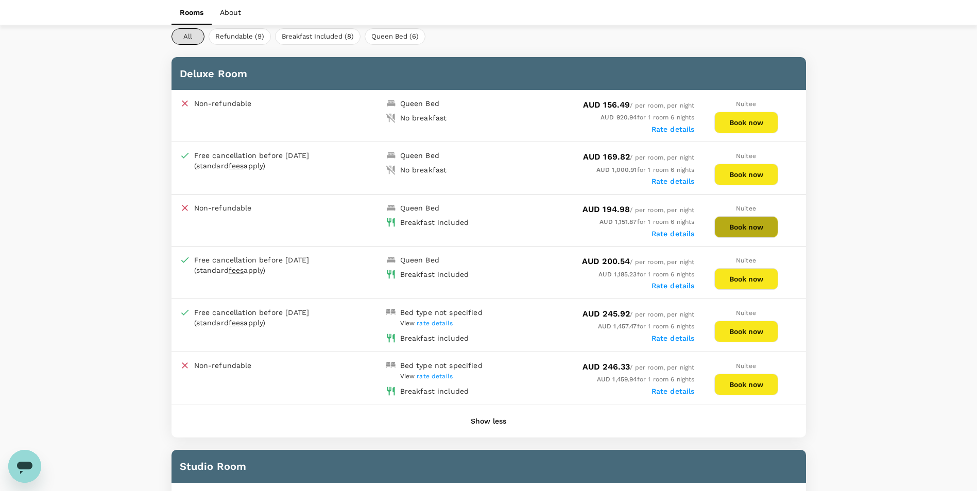
click at [749, 224] on button "Book now" at bounding box center [746, 227] width 64 height 22
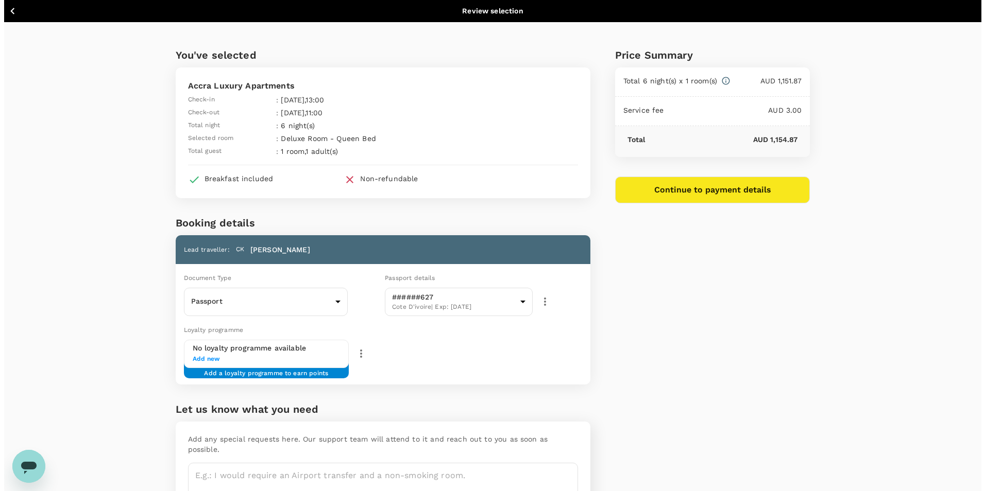
scroll to position [56, 0]
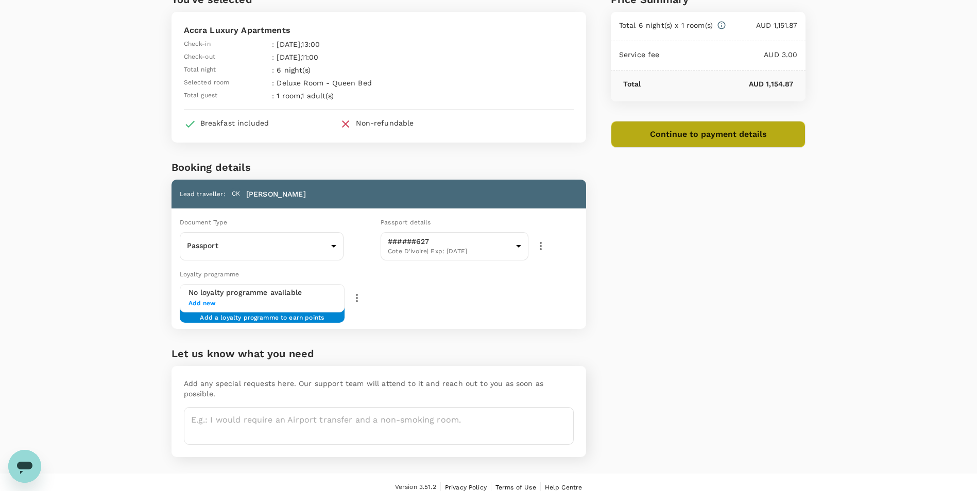
click at [705, 135] on button "Continue to payment details" at bounding box center [708, 134] width 195 height 27
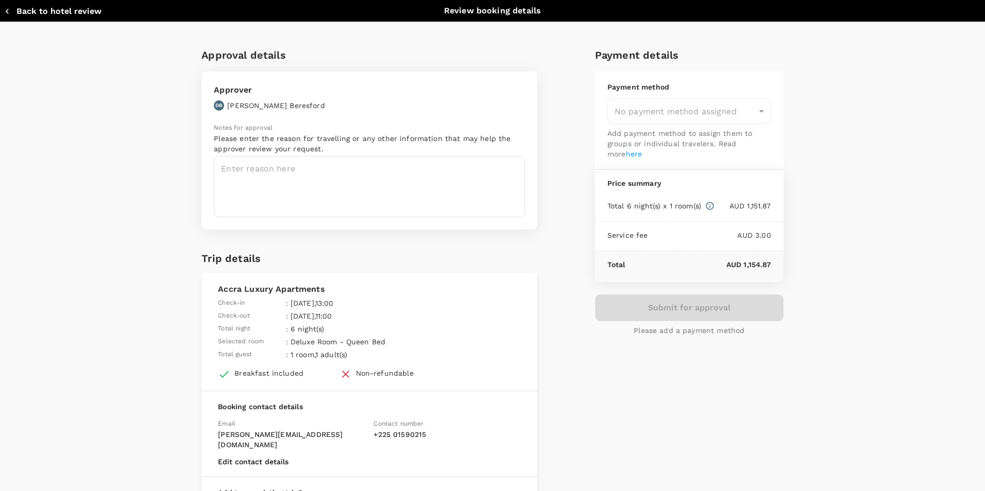
type input "9c4289b1-14a3-4119-8736-521306e5ca8f"
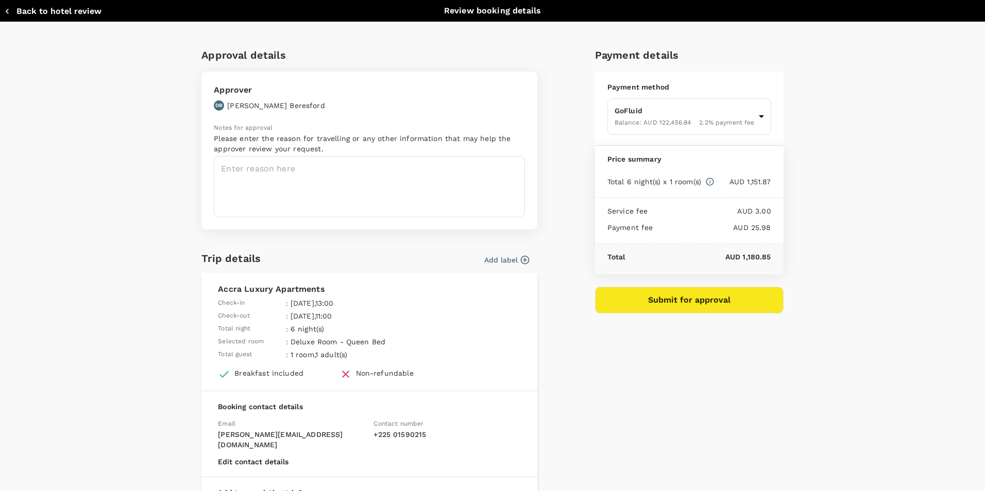
click at [691, 302] on button "Submit for approval" at bounding box center [689, 300] width 189 height 27
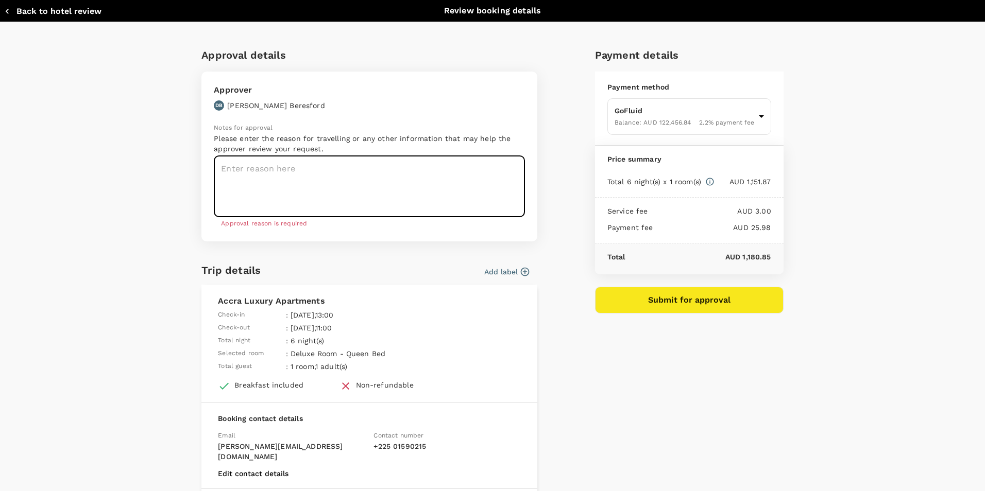
paste textarea "Visit 3PL / warehouse providers"
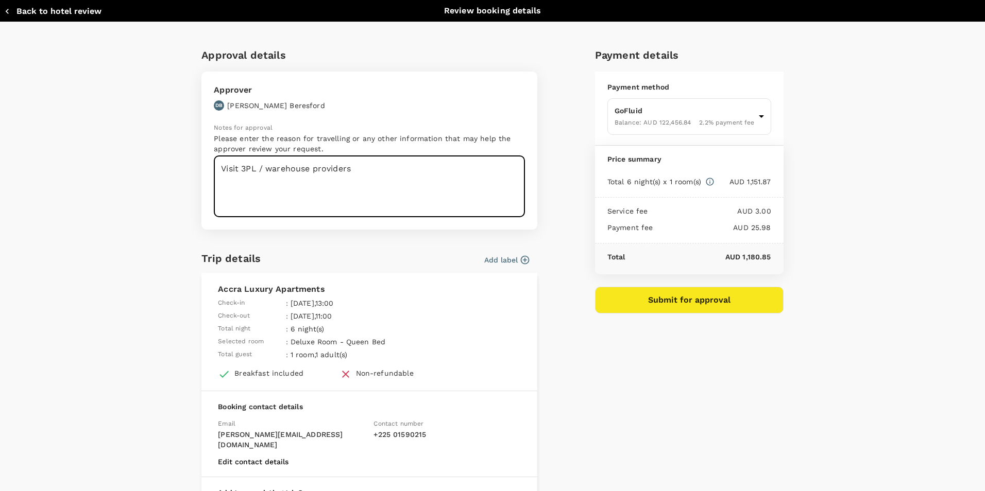
type textarea "Visit 3PL / warehouse providers"
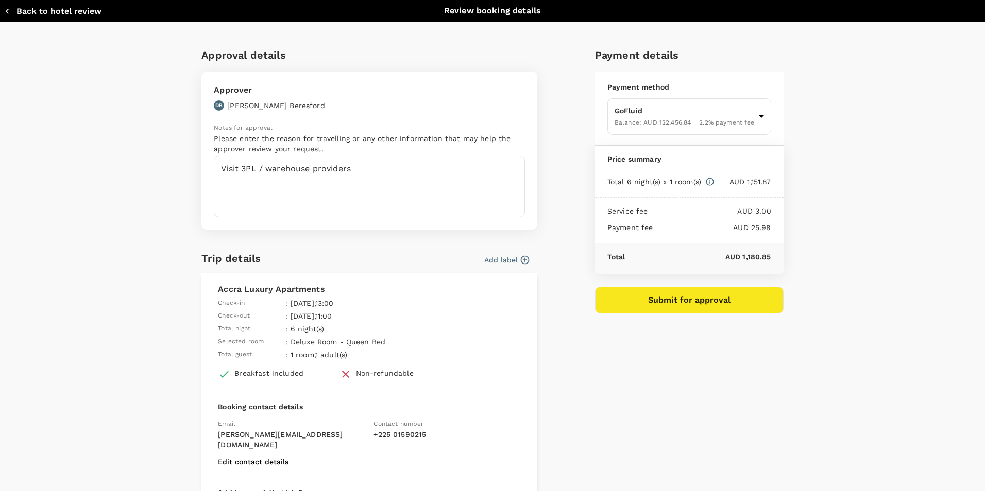
drag, startPoint x: 698, startPoint y: 296, endPoint x: 822, endPoint y: 132, distance: 206.2
click at [822, 132] on div "Approval details Approver DB David Beresford Notes for approval Please enter th…" at bounding box center [492, 314] width 985 height 584
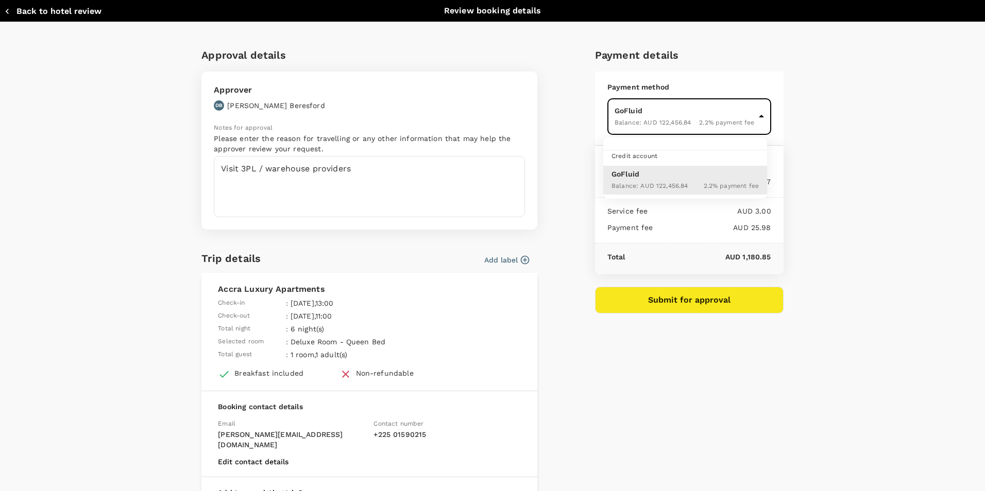
click at [757, 117] on body "Back to hotel details Review selection You've selected Accra Luxury Apartments …" at bounding box center [492, 222] width 985 height 557
click at [813, 184] on div at bounding box center [492, 245] width 985 height 491
click at [667, 307] on button "Submit for approval" at bounding box center [689, 300] width 189 height 27
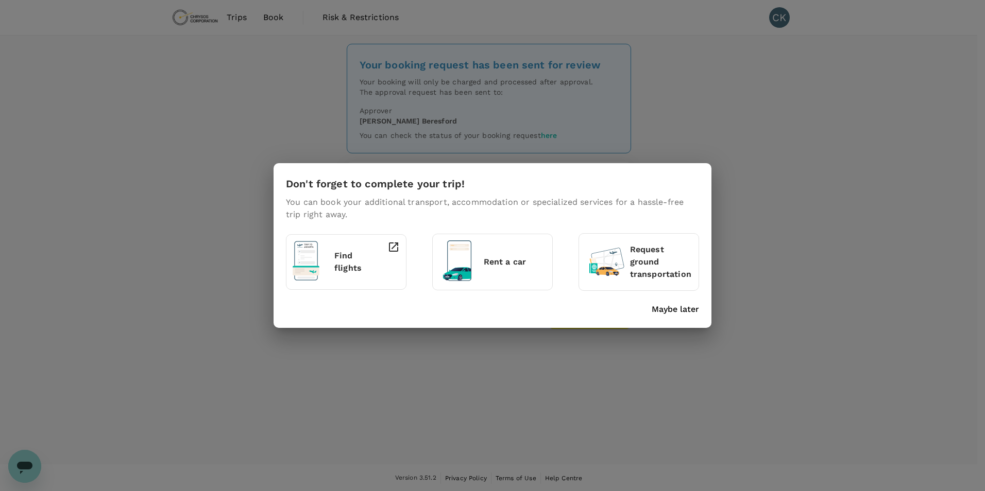
click at [506, 254] on div "Rent a car" at bounding box center [492, 262] width 107 height 43
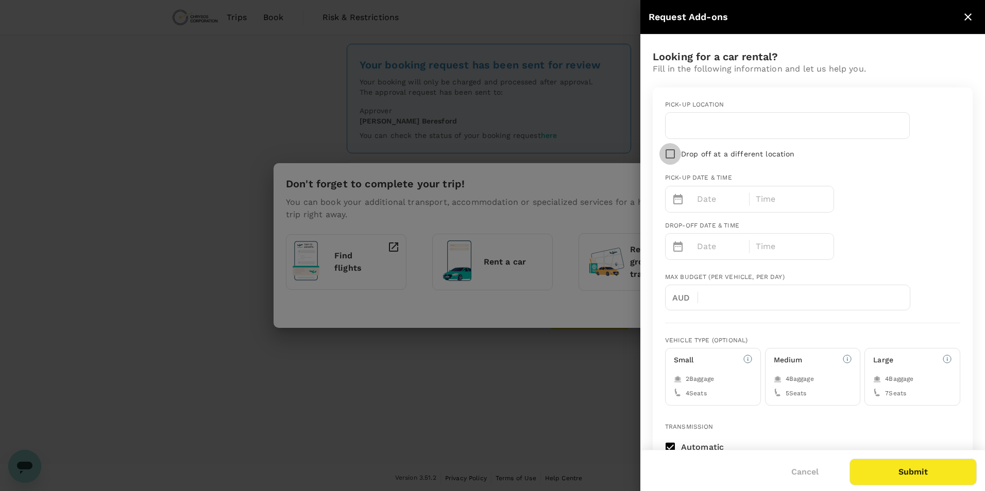
click at [666, 156] on input "Drop off at a different location" at bounding box center [670, 154] width 22 height 22
checkbox input "true"
click at [726, 126] on input "text" at bounding box center [727, 125] width 110 height 16
type input "[GEOGRAPHIC_DATA]"
click at [966, 17] on icon "close" at bounding box center [968, 17] width 12 height 12
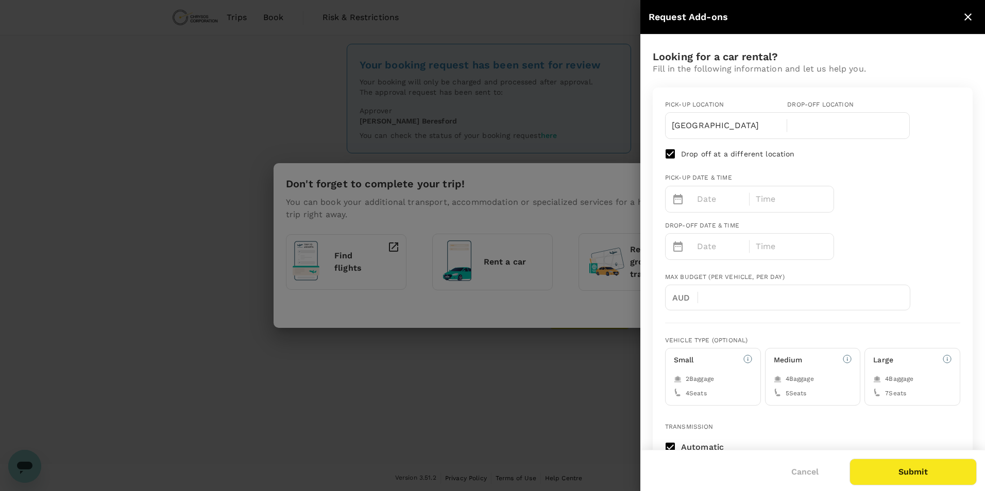
checkbox input "false"
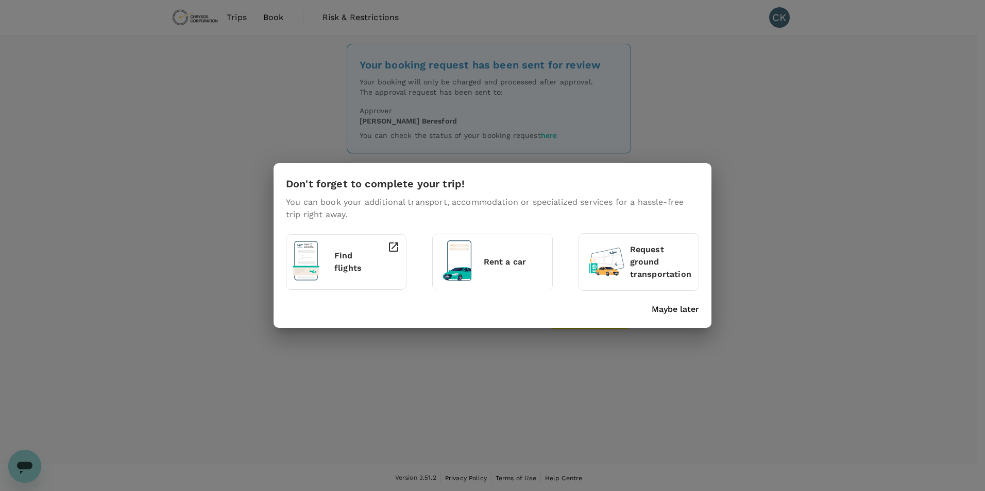
click at [626, 257] on icon at bounding box center [605, 261] width 41 height 42
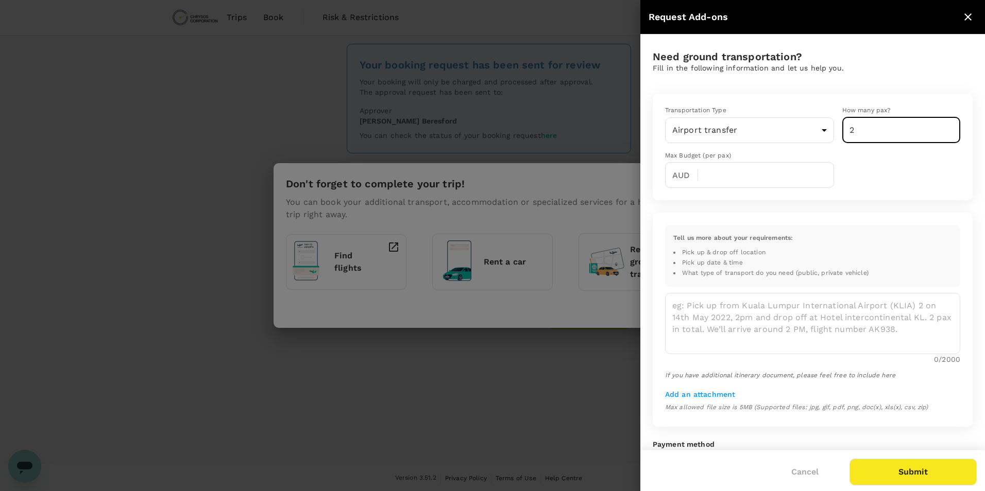
type input "2"
click at [941, 127] on input "2" at bounding box center [901, 130] width 118 height 26
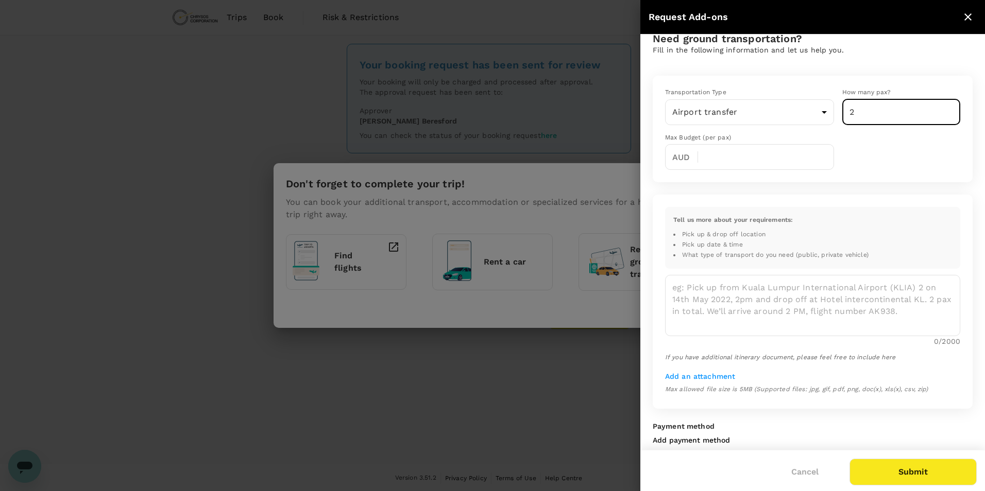
scroll to position [35, 0]
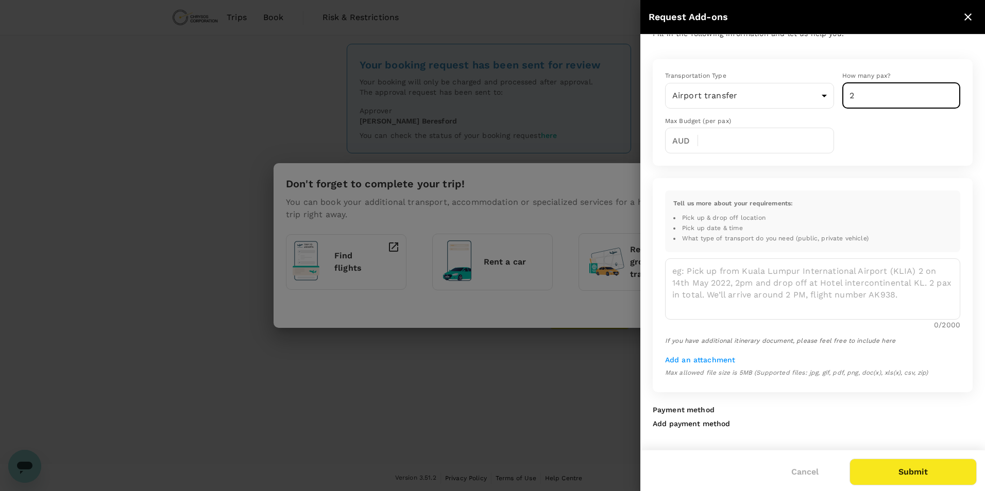
click at [971, 16] on icon "close" at bounding box center [968, 17] width 12 height 12
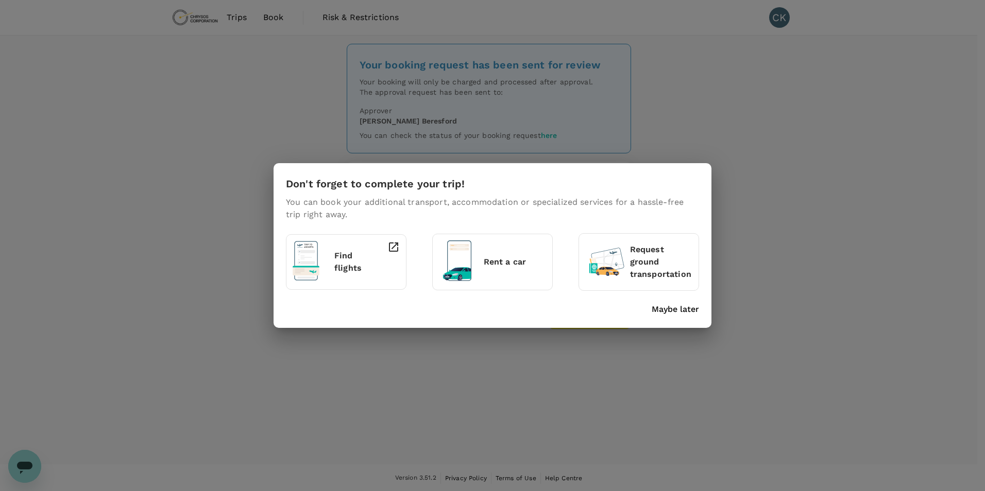
click at [346, 259] on p "Find flights" at bounding box center [350, 262] width 33 height 25
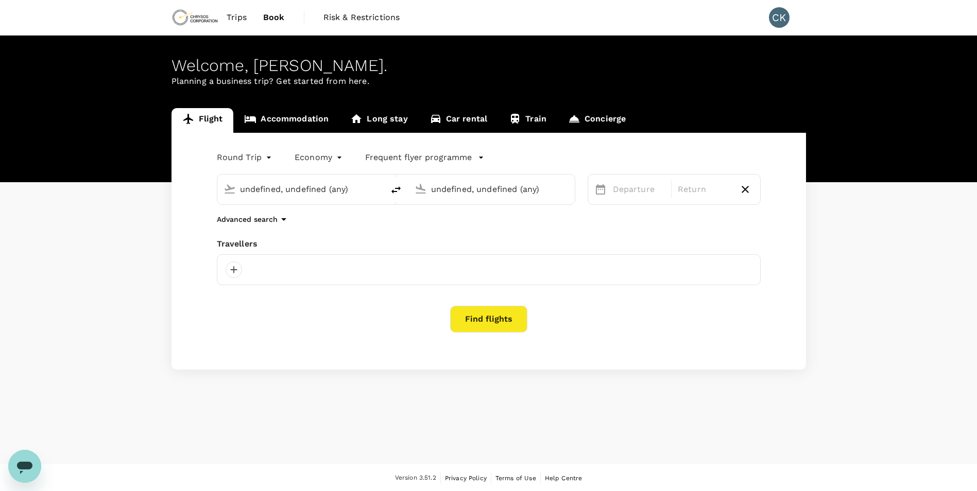
type input "[PERSON_NAME] Int'l (ABJ)"
type input "Kotoka Intl (ACC)"
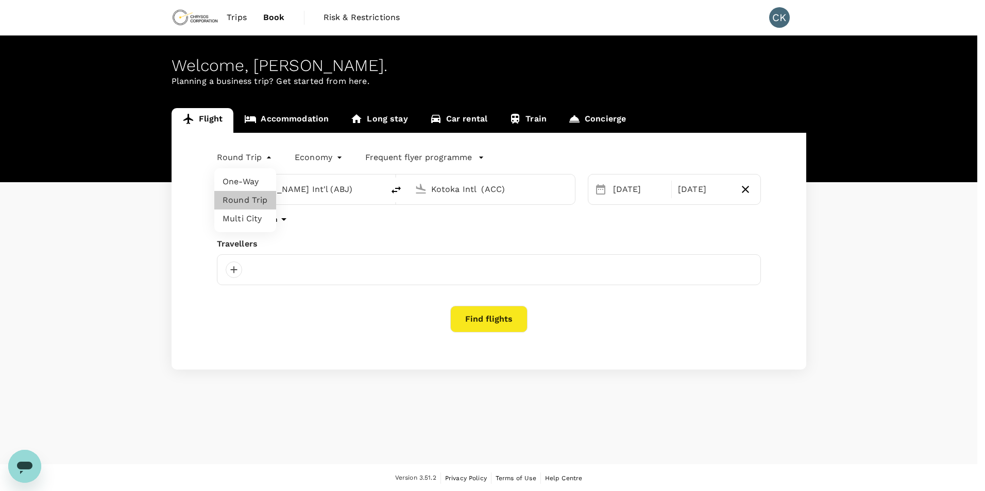
click at [251, 159] on body "Trips Book Risk & Restrictions CK Welcome , [PERSON_NAME] . Planning a business…" at bounding box center [492, 246] width 985 height 492
click at [250, 201] on li "Round Trip" at bounding box center [245, 200] width 62 height 19
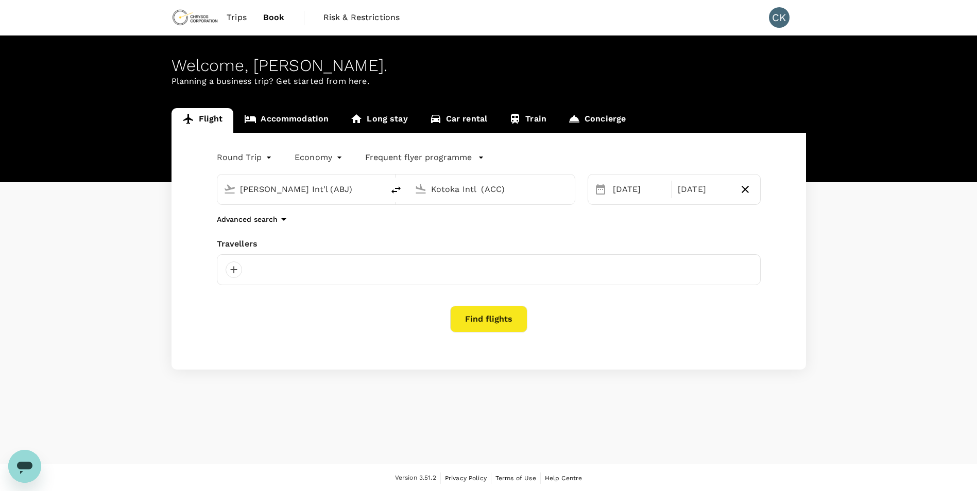
click at [352, 194] on input "[PERSON_NAME] Int'l (ABJ)" at bounding box center [301, 189] width 122 height 16
click at [269, 228] on p "Kotoka Intl" at bounding box center [316, 230] width 181 height 10
type input "Kotoka Intl (ACC)"
click at [486, 191] on input "Kotoka Intl (ACC)" at bounding box center [492, 189] width 122 height 16
click at [469, 225] on p "[GEOGRAPHIC_DATA]" at bounding box center [507, 230] width 181 height 10
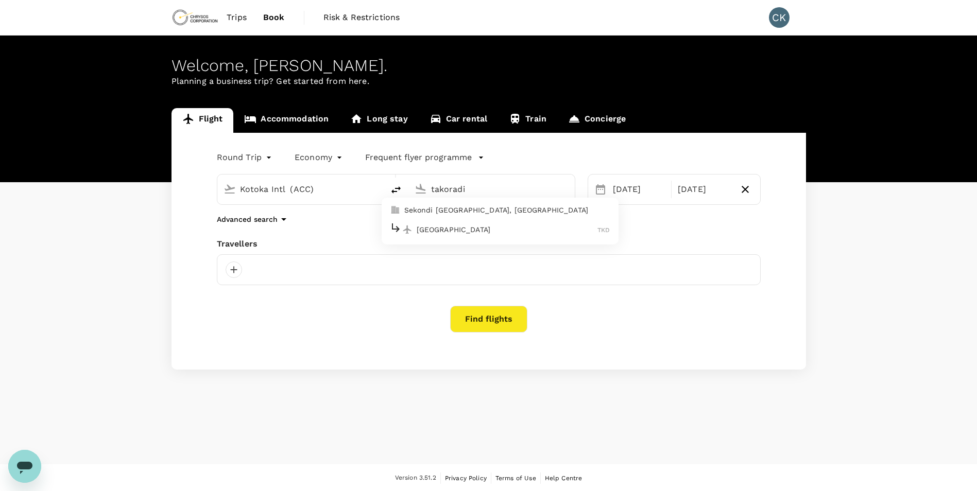
type input "[GEOGRAPHIC_DATA] (TKD)"
